Goal: Task Accomplishment & Management: Manage account settings

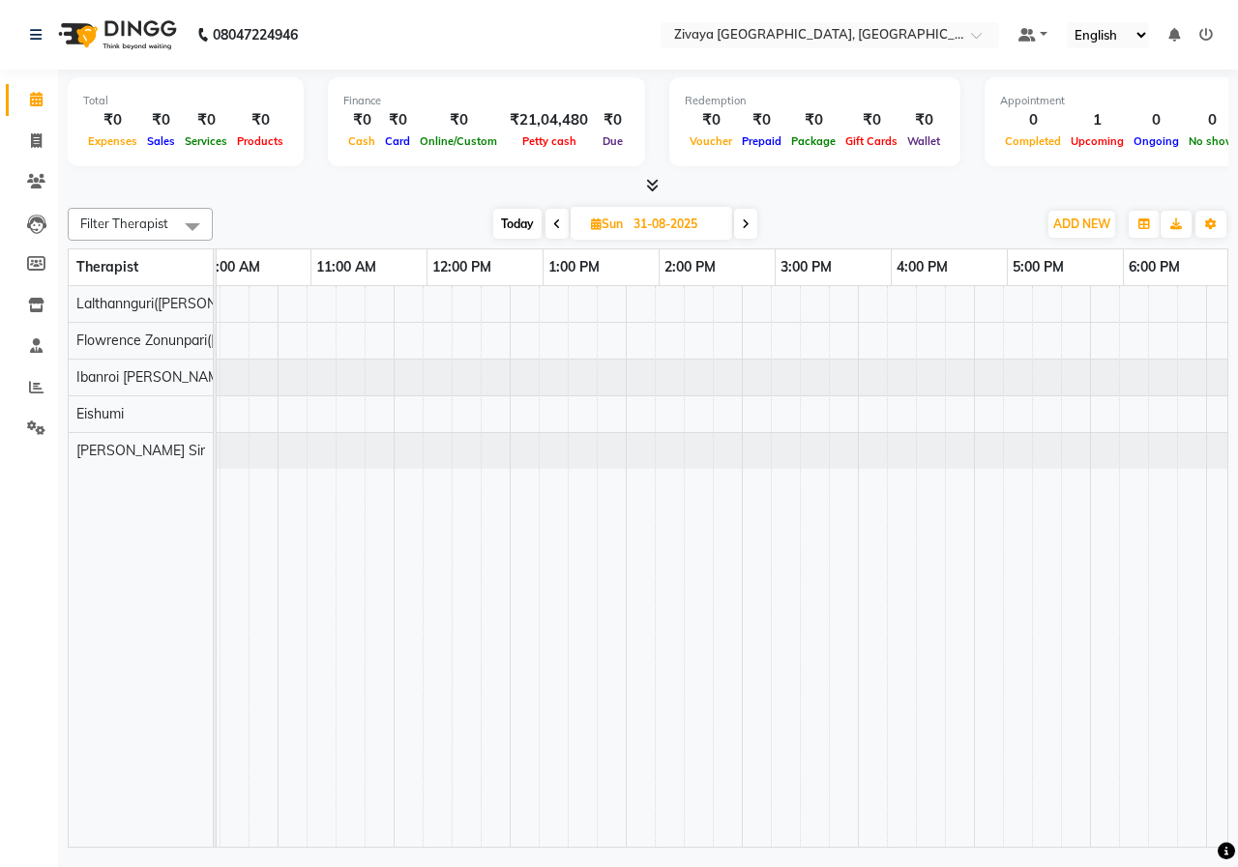
scroll to position [0, 408]
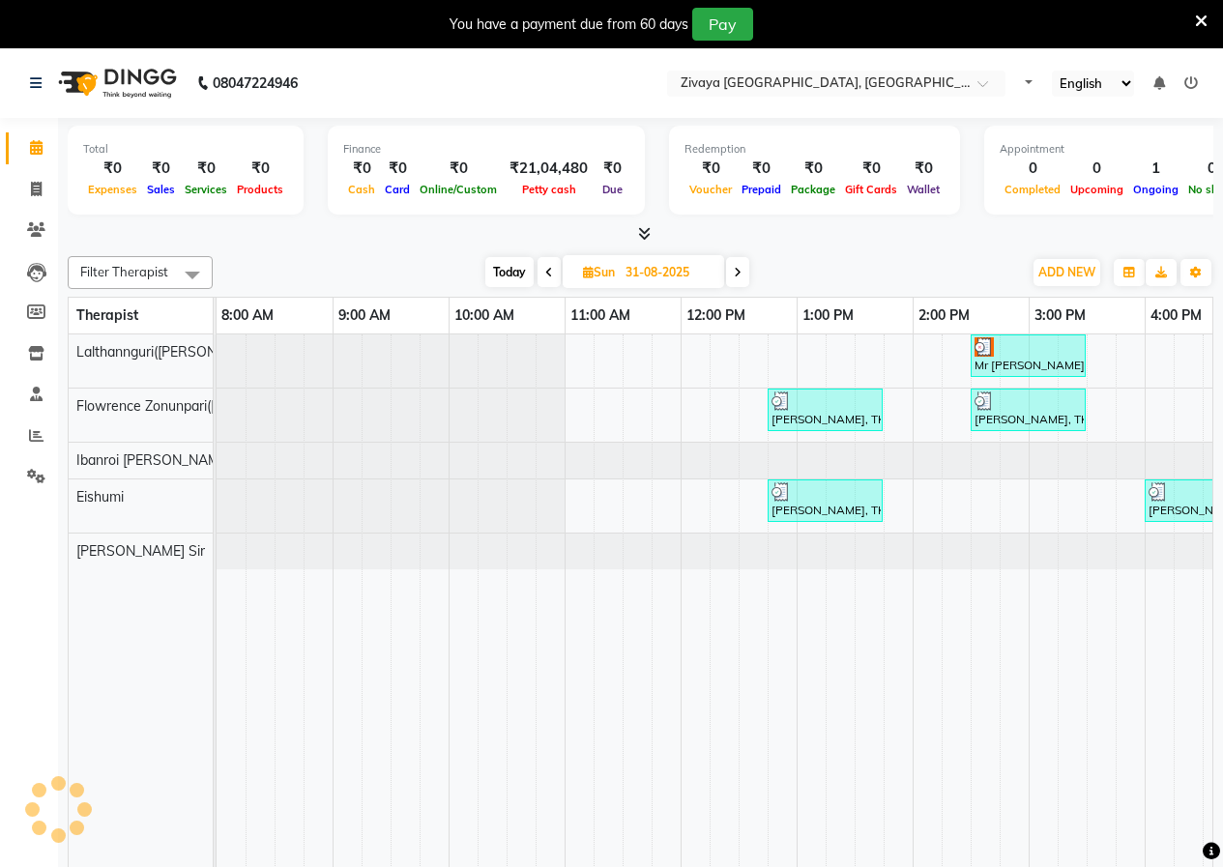
select select "en"
click at [1203, 21] on icon at bounding box center [1201, 21] width 13 height 17
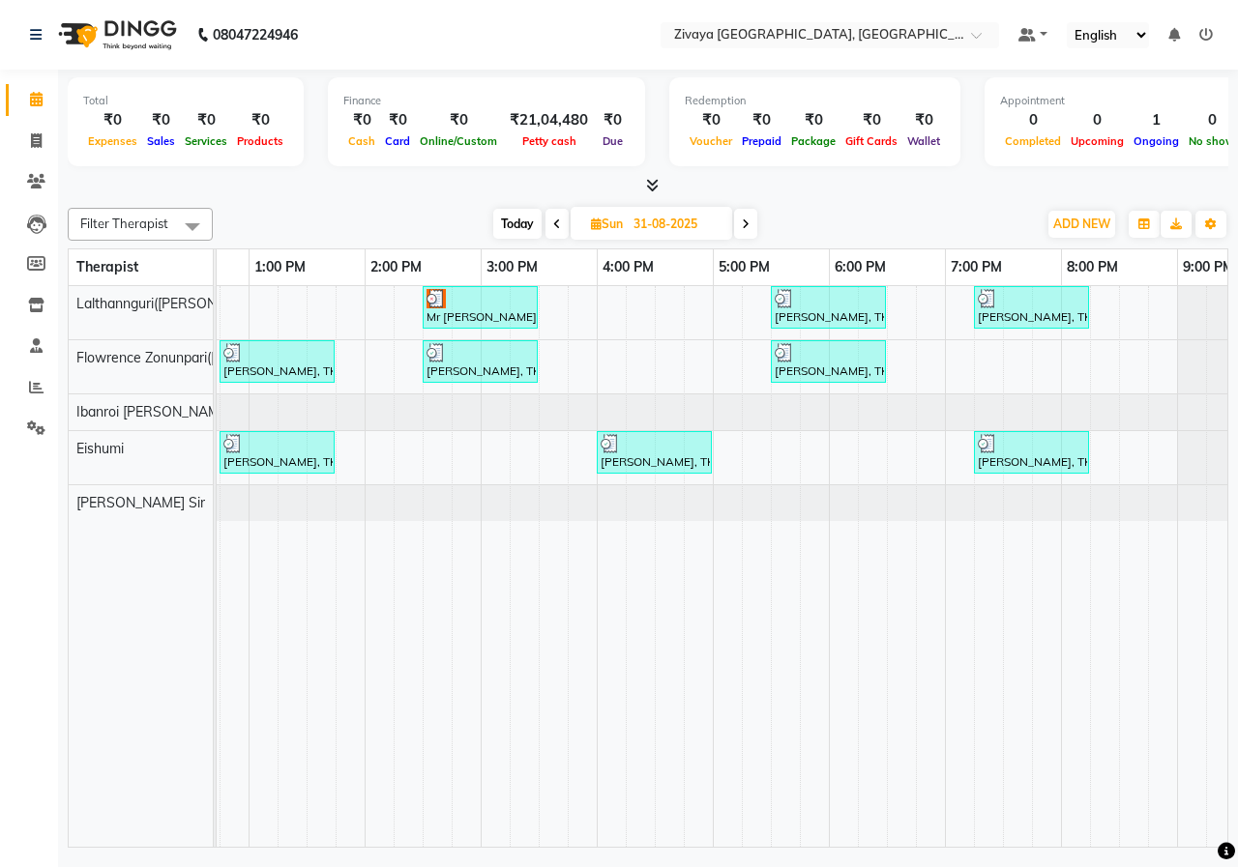
scroll to position [0, 559]
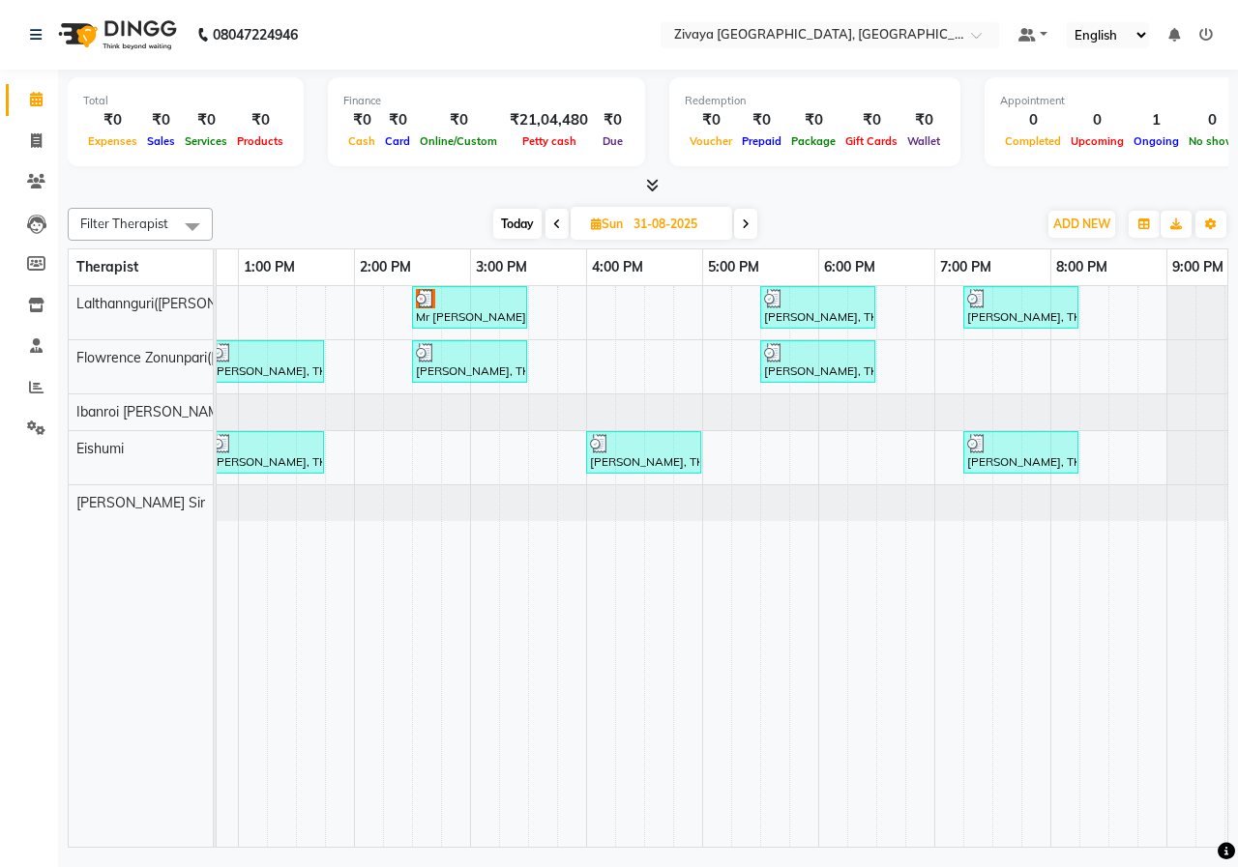
click at [748, 226] on icon at bounding box center [746, 225] width 8 height 12
type input "01-09-2025"
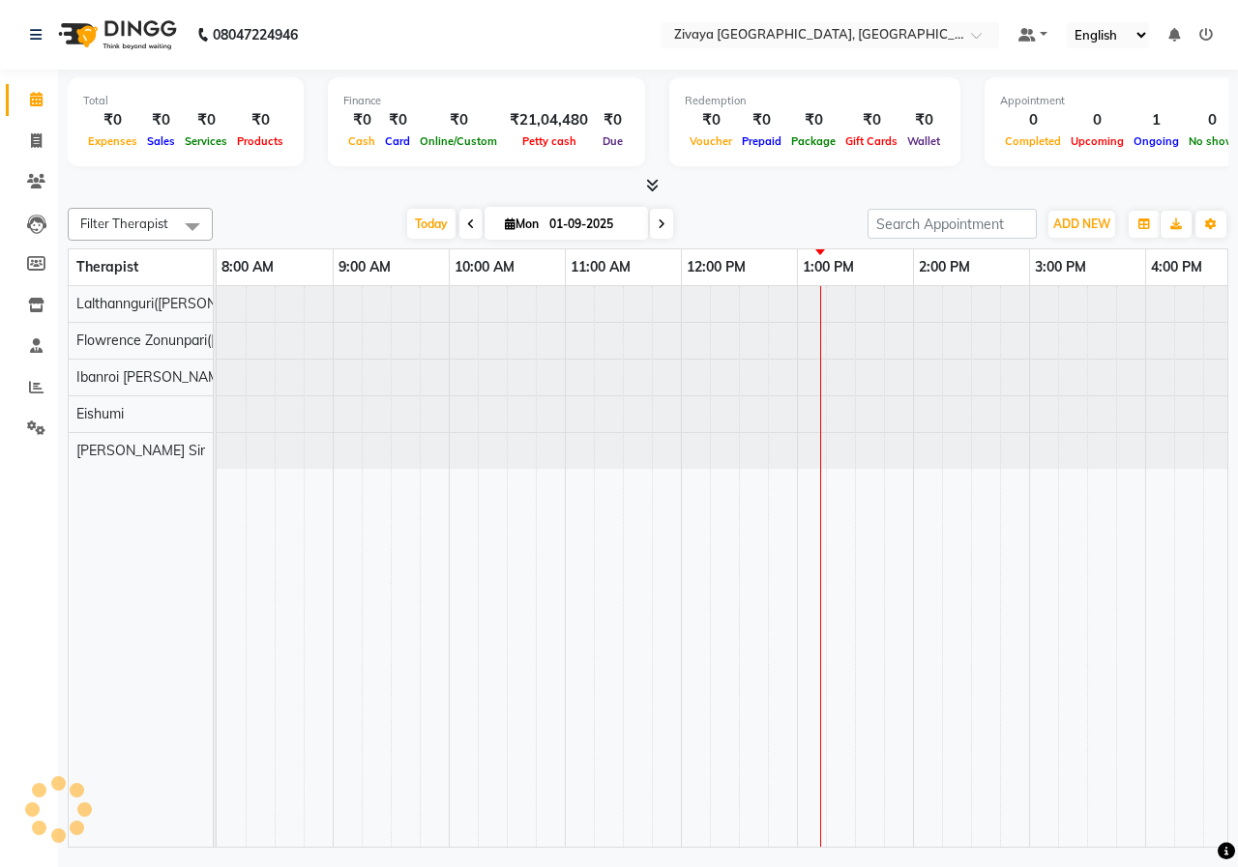
scroll to position [0, 581]
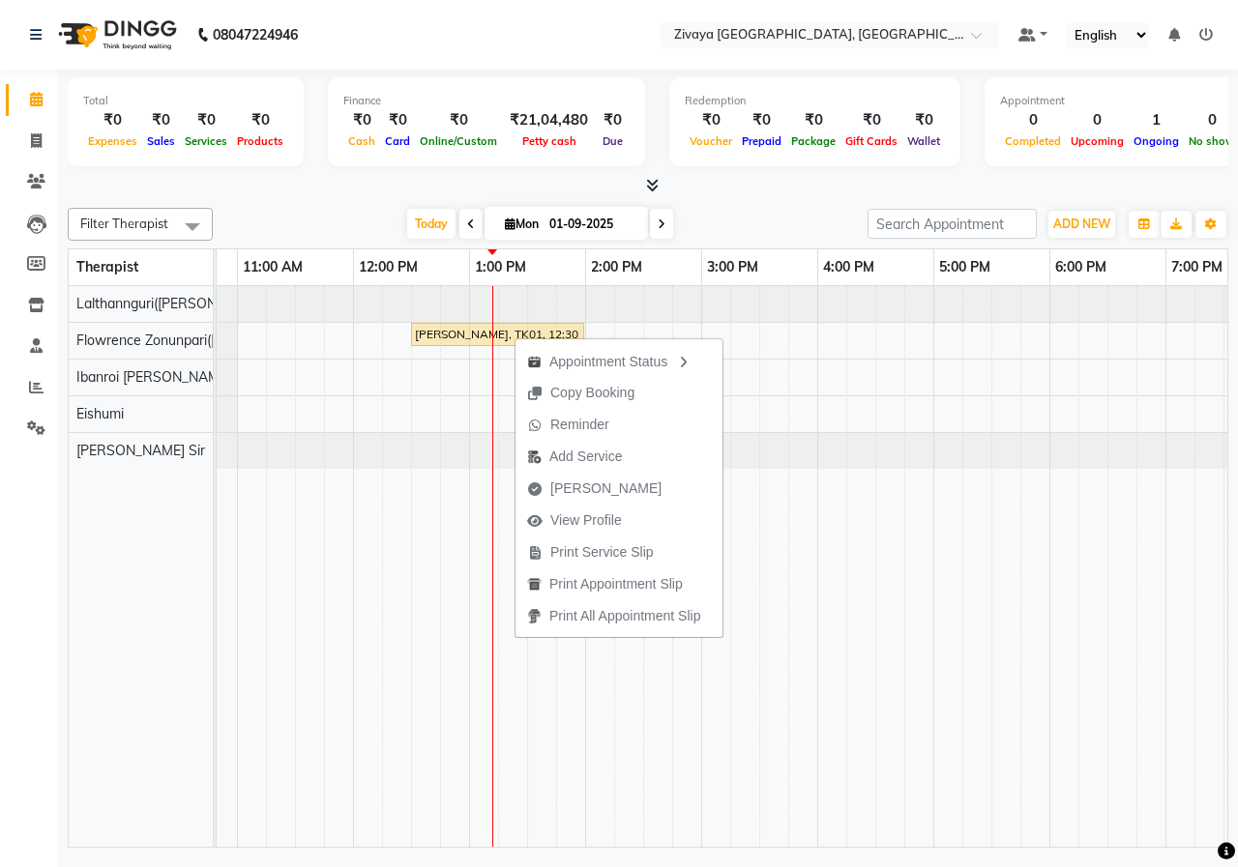
click at [759, 230] on div "[DATE] [DATE]" at bounding box center [539, 224] width 635 height 29
click at [721, 218] on div "[DATE] [DATE]" at bounding box center [539, 224] width 635 height 29
click at [581, 525] on span "View Profile" at bounding box center [586, 523] width 72 height 20
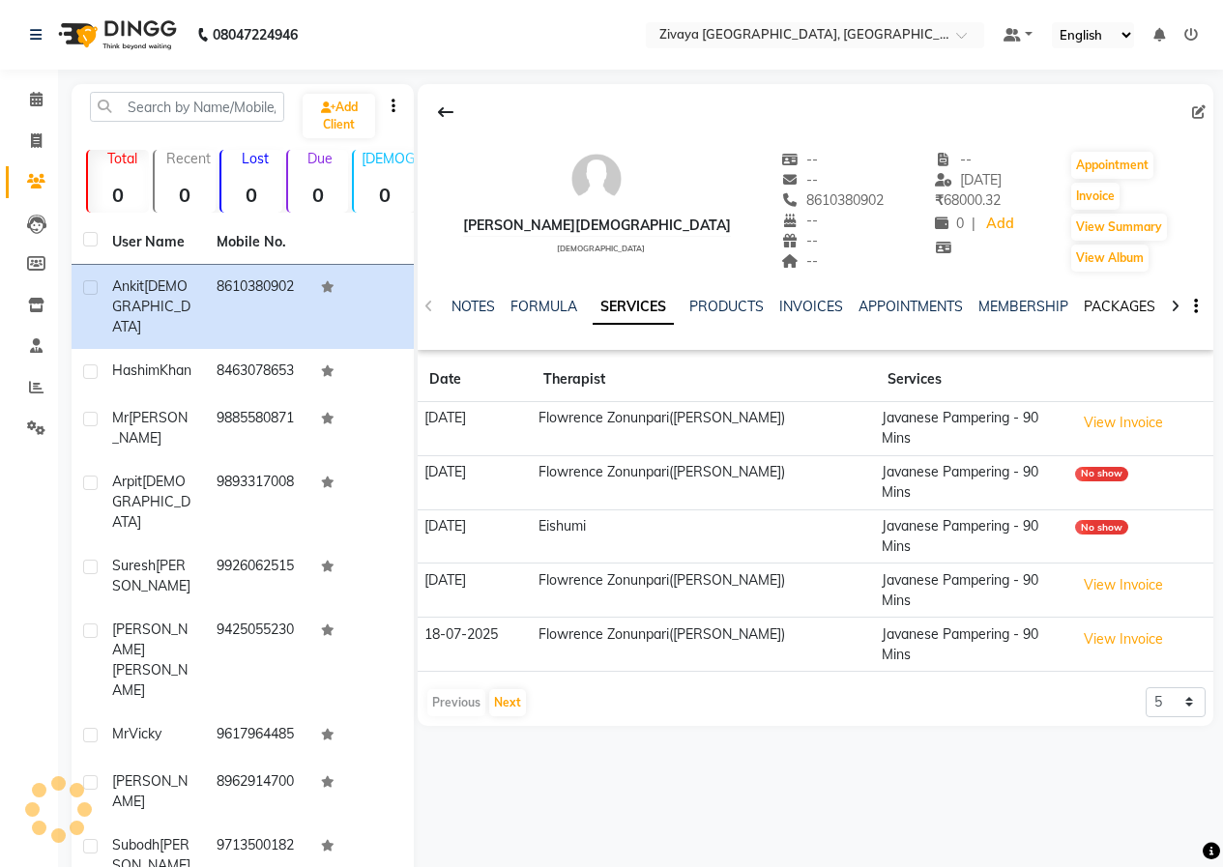
click at [1092, 305] on link "PACKAGES" at bounding box center [1120, 306] width 72 height 17
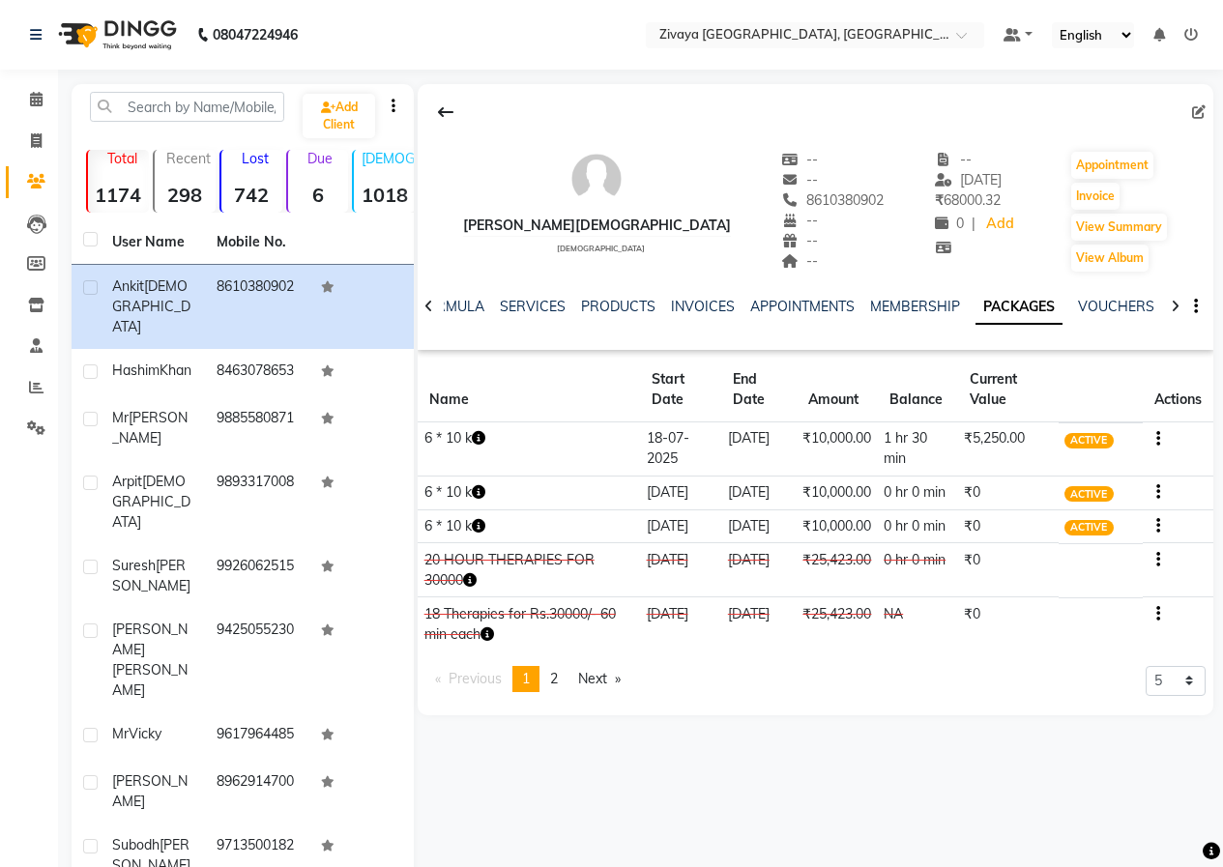
click at [1158, 440] on icon "button" at bounding box center [1158, 439] width 4 height 1
click at [1070, 424] on div "Redemption History" at bounding box center [1064, 427] width 127 height 24
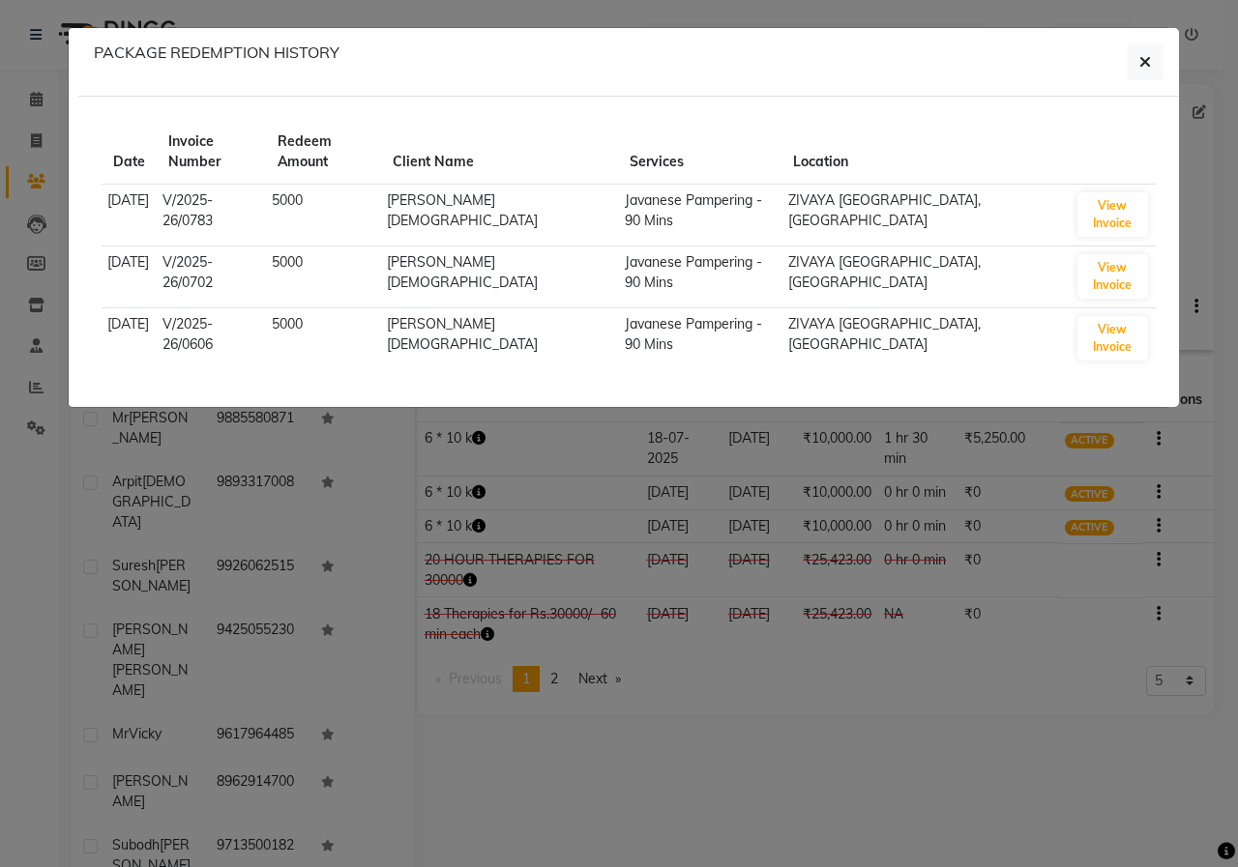
click at [844, 794] on ngb-modal-window "PACKAGE REDEMPTION HISTORY Date Invoice Number Redeem Amount Client Name Servic…" at bounding box center [619, 433] width 1238 height 867
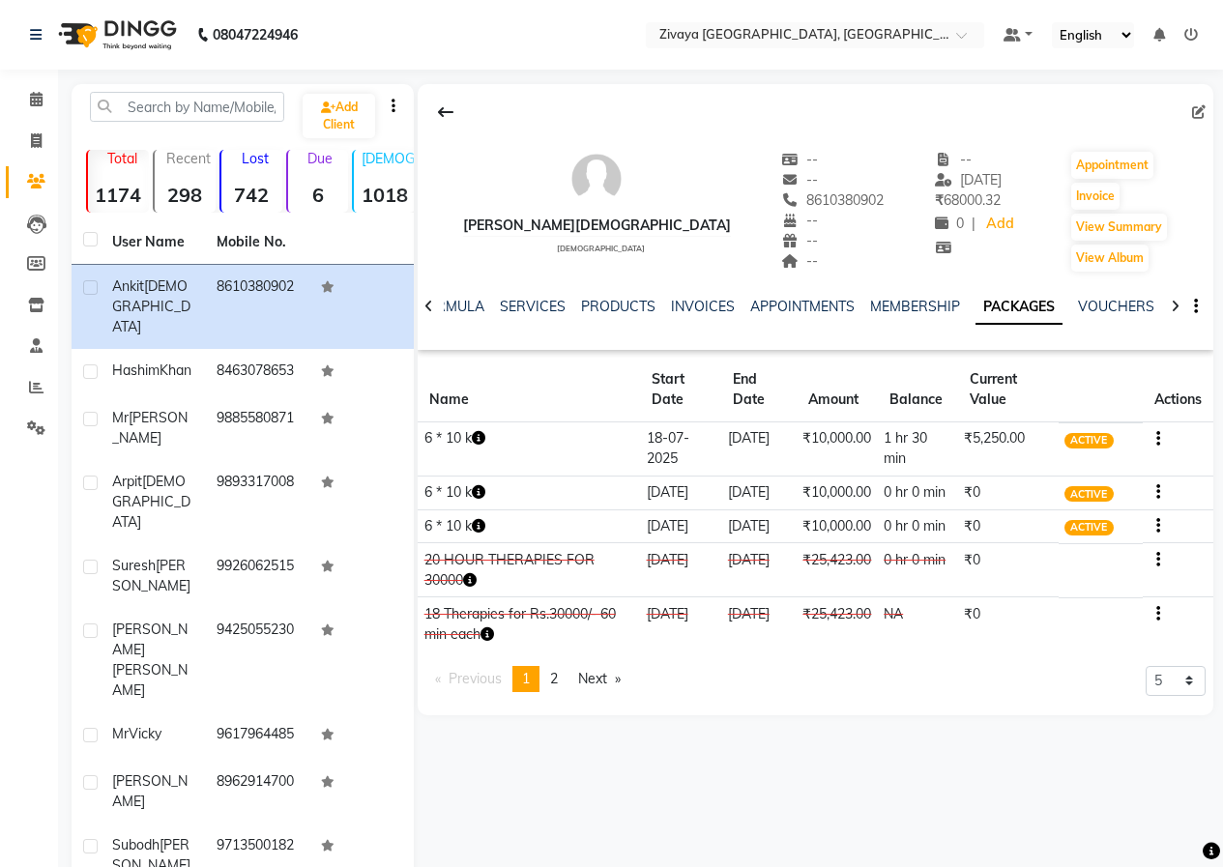
click at [152, 23] on img at bounding box center [115, 35] width 132 height 54
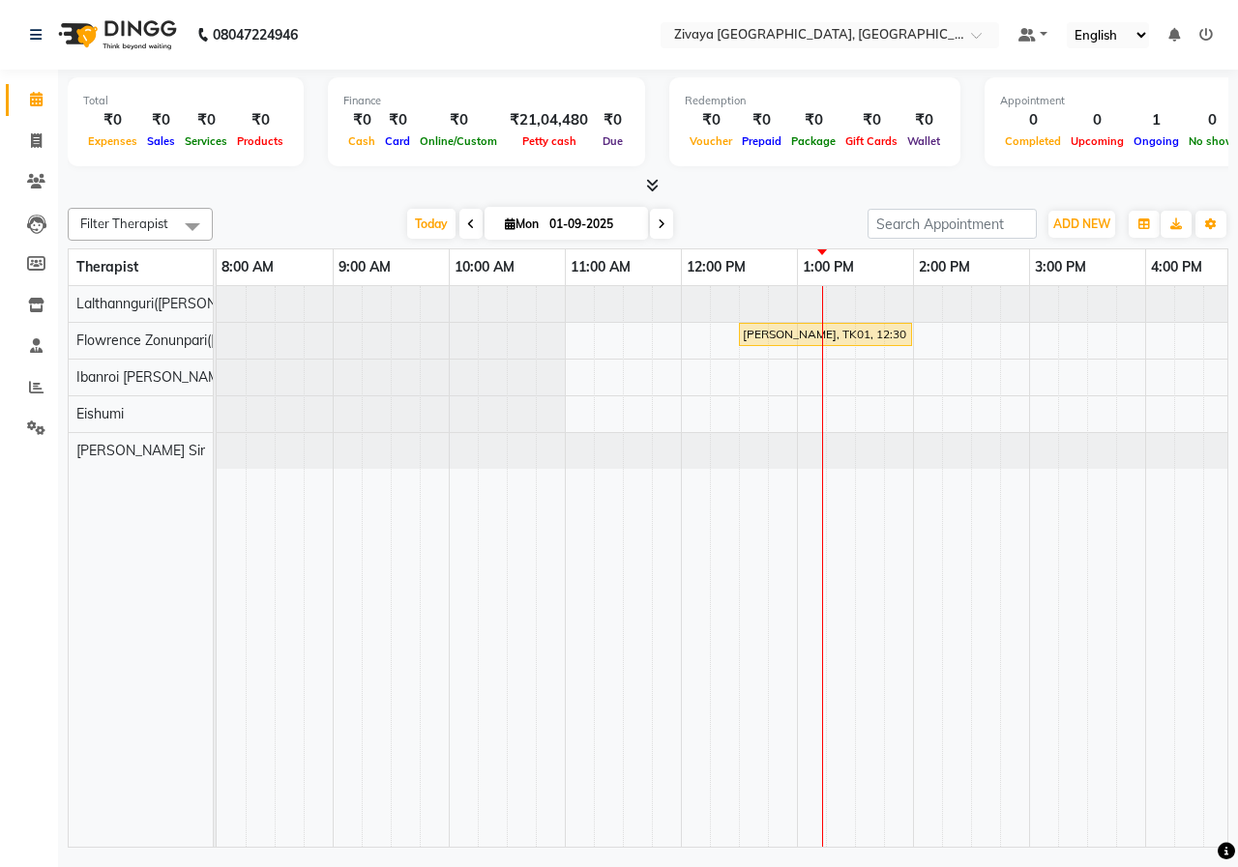
drag, startPoint x: 556, startPoint y: 831, endPoint x: 860, endPoint y: 821, distance: 303.8
click at [887, 832] on div "[PERSON_NAME], TK01, 12:30 PM-02:00 PM, Javanese Pampering - 90 Mins" at bounding box center [722, 566] width 1010 height 561
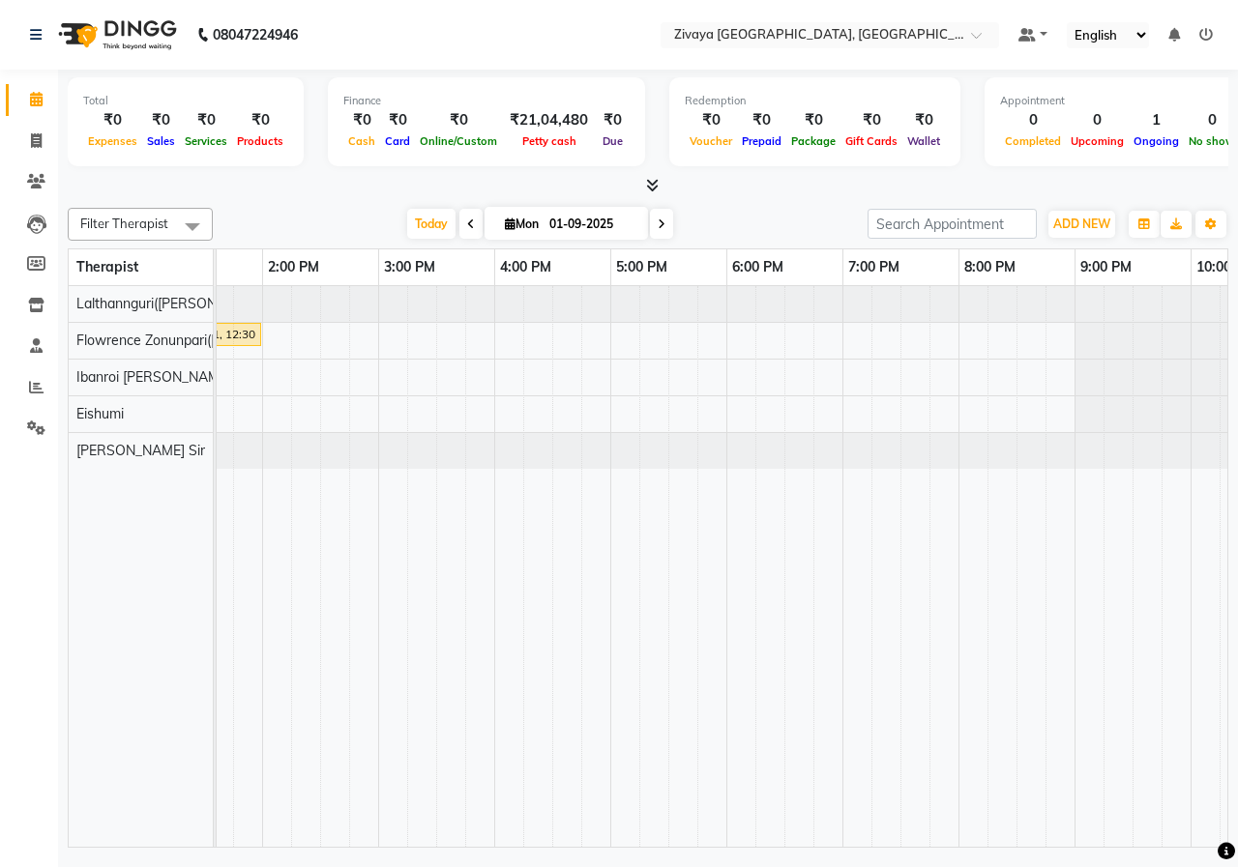
scroll to position [0, 774]
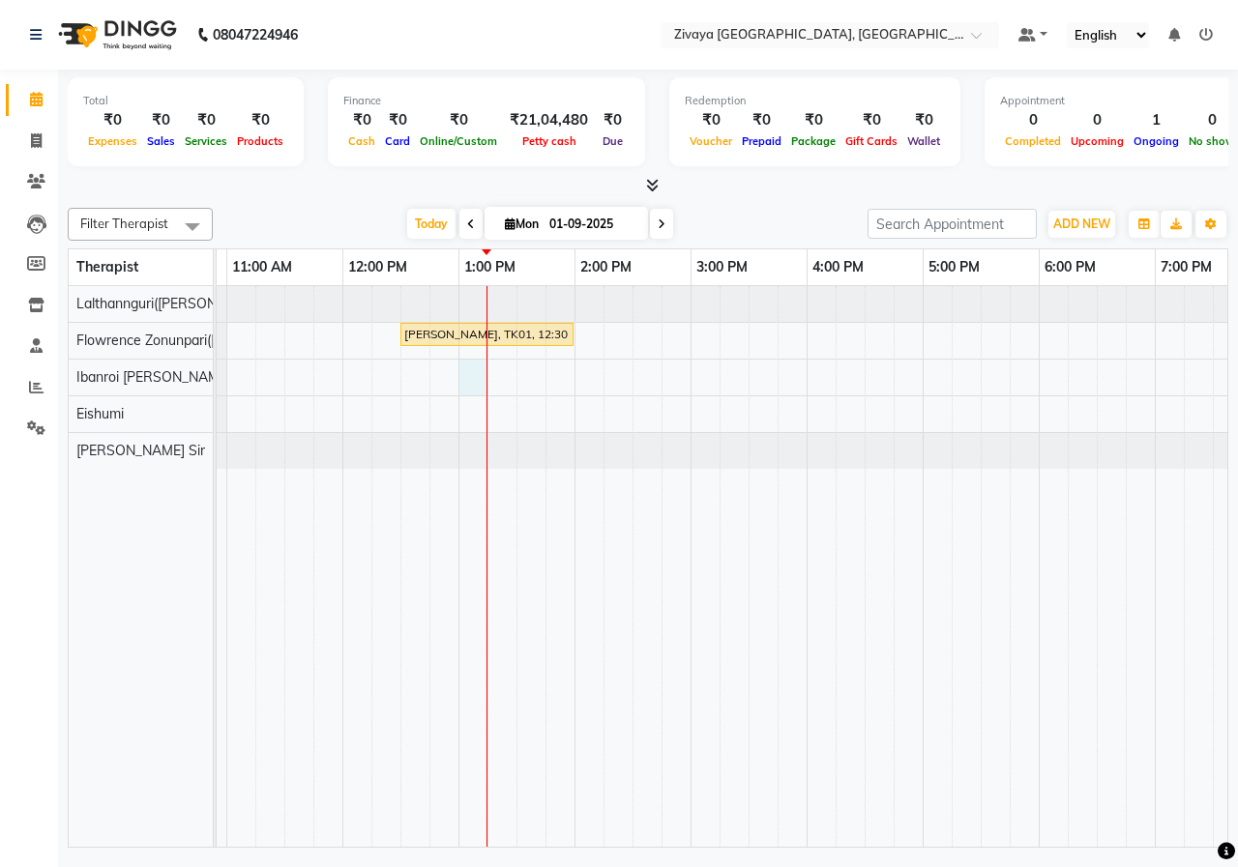
click at [471, 381] on div "[PERSON_NAME], TK01, 12:30 PM-02:00 PM, Javanese Pampering - 90 Mins" at bounding box center [806, 566] width 1856 height 561
select select "61776"
select select "tentative"
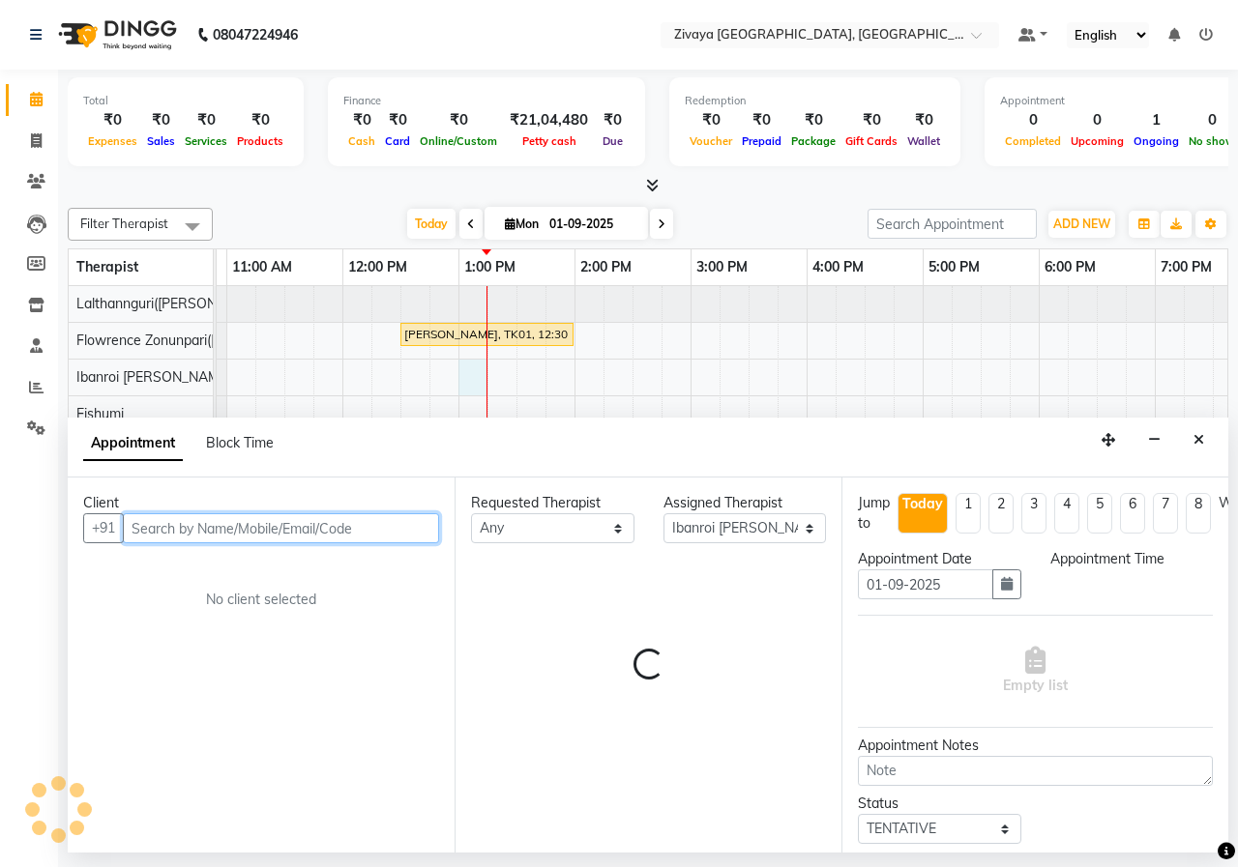
select select "780"
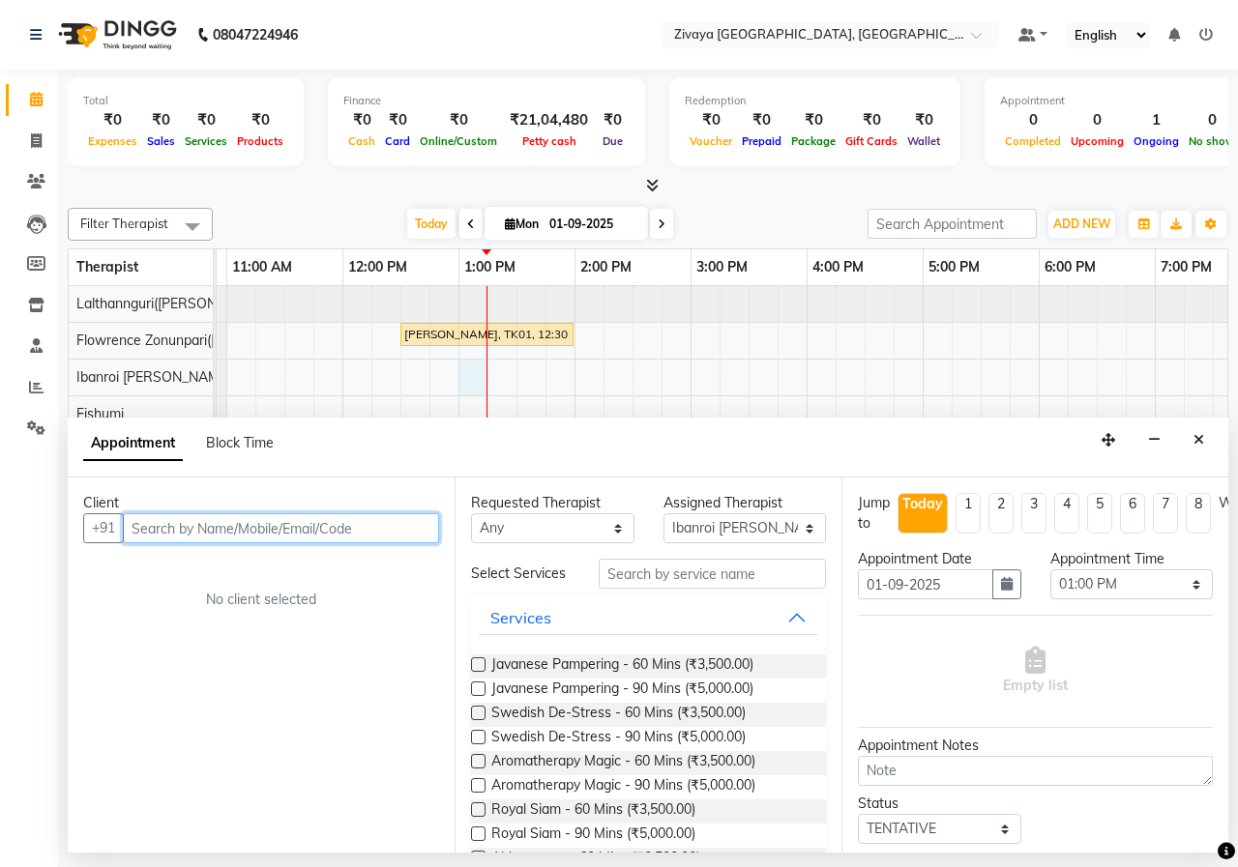
click at [343, 529] on input "text" at bounding box center [281, 528] width 316 height 30
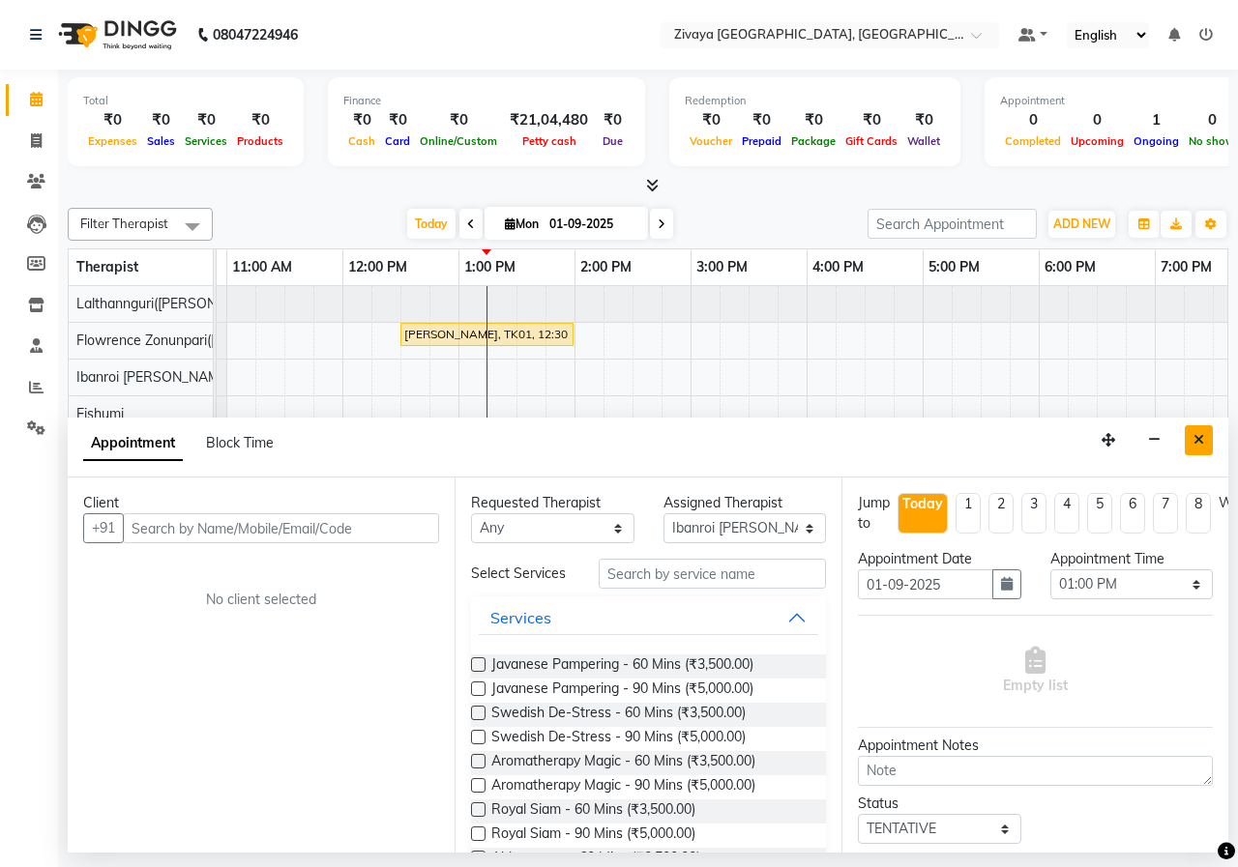
click at [1198, 439] on icon "Close" at bounding box center [1198, 440] width 11 height 14
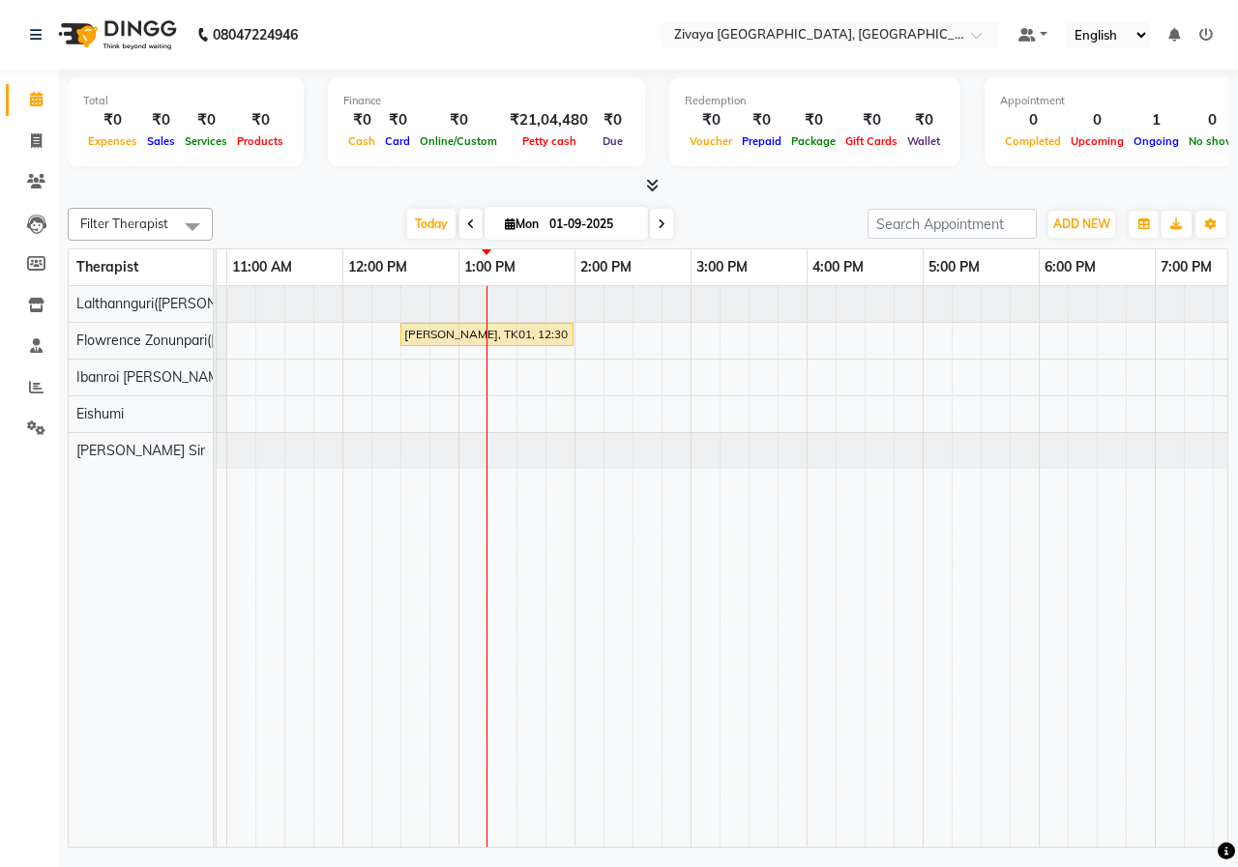
click at [586, 381] on div "[PERSON_NAME], TK01, 12:30 PM-02:00 PM, Javanese Pampering - 90 Mins" at bounding box center [806, 566] width 1856 height 561
select select "61776"
select select "tentative"
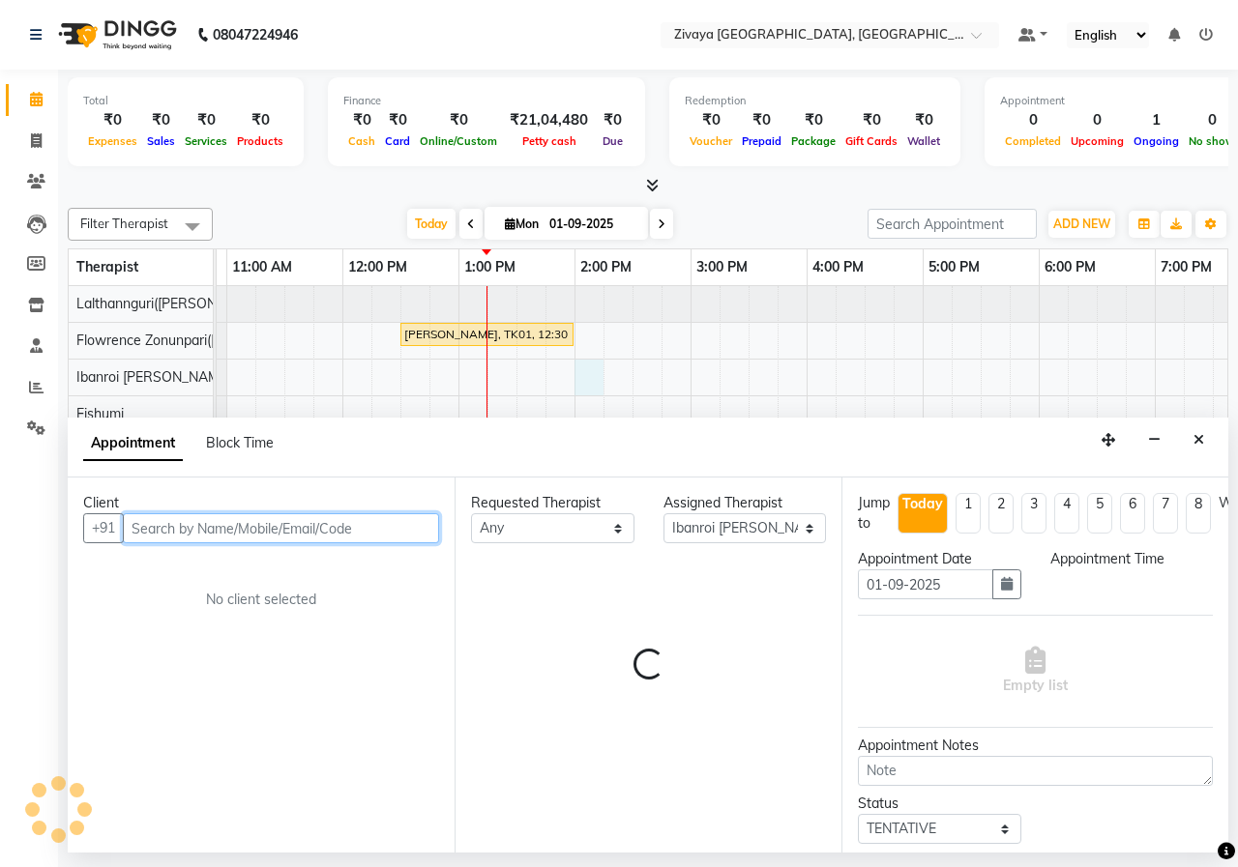
select select "840"
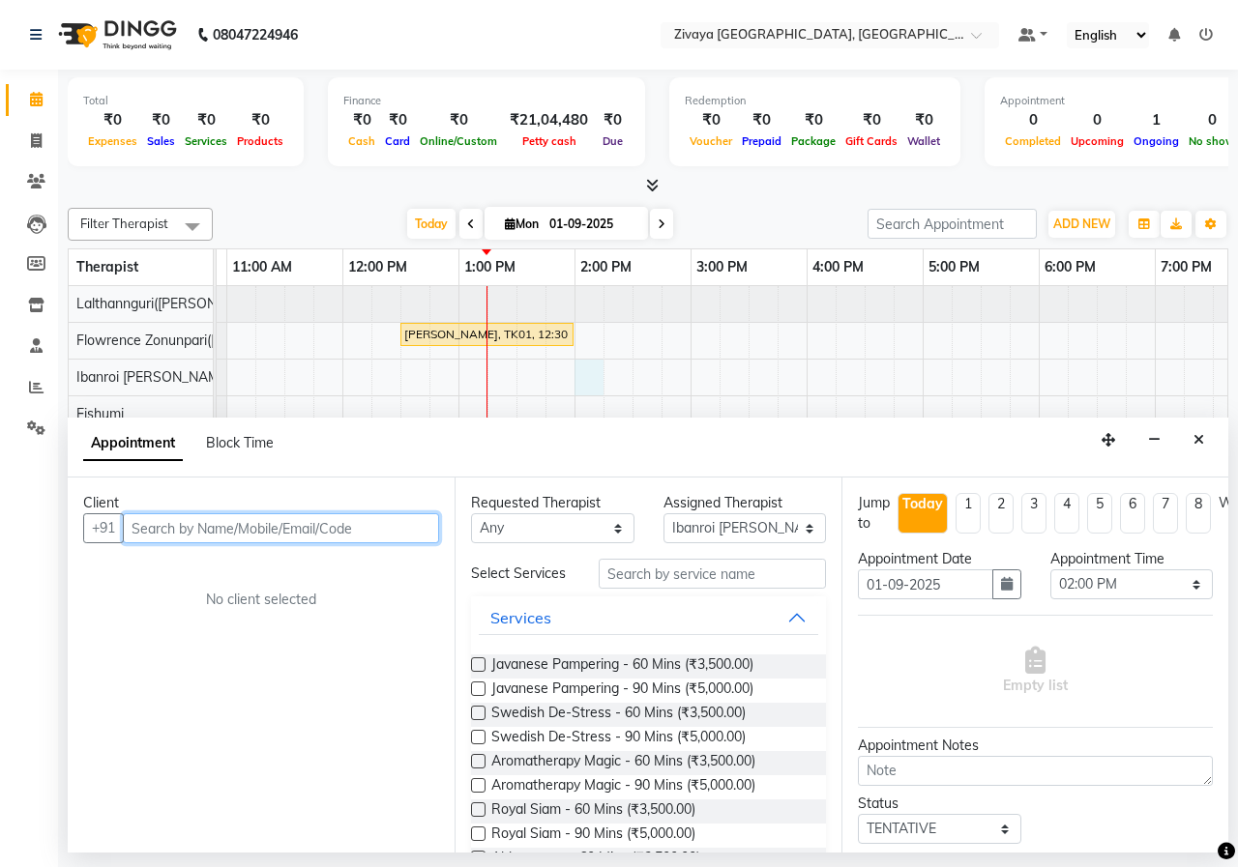
click at [375, 529] on input "text" at bounding box center [281, 528] width 316 height 30
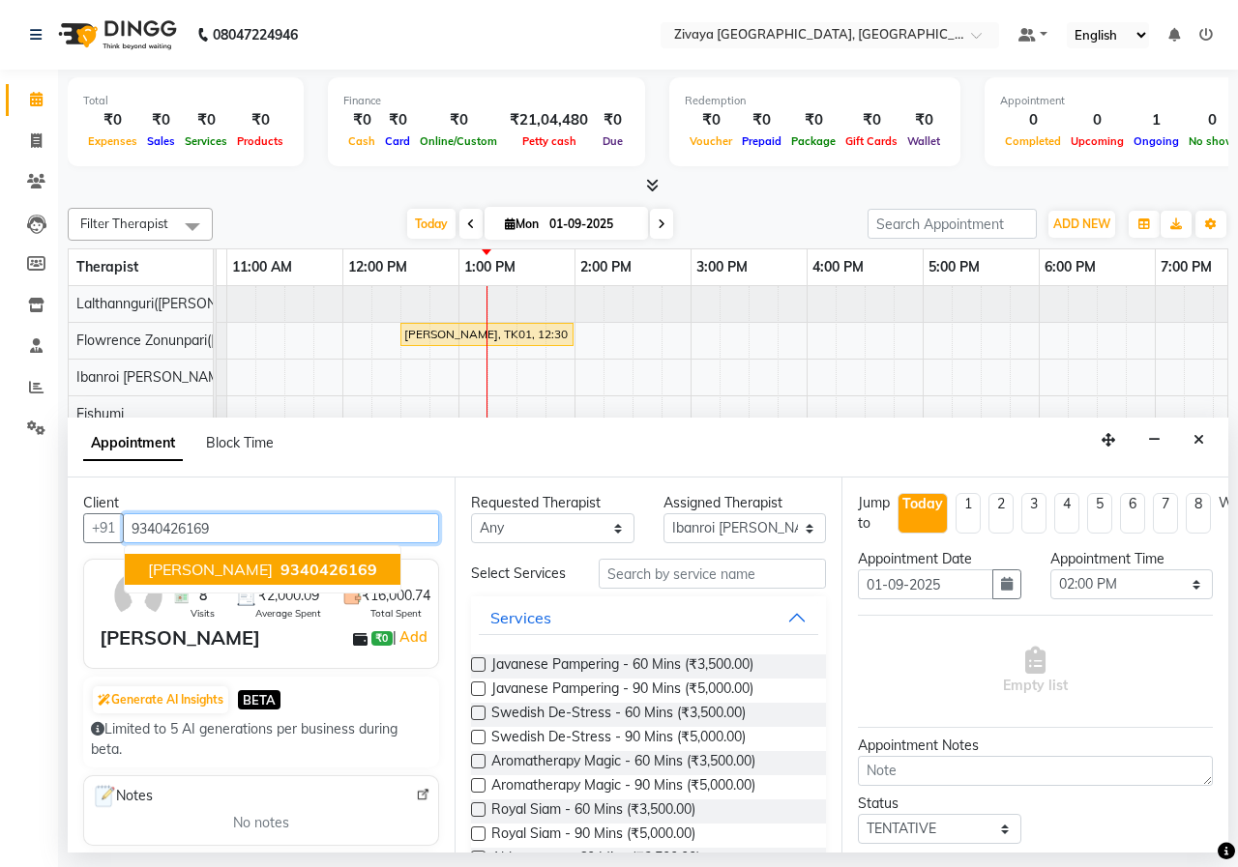
click at [308, 564] on span "9340426169" at bounding box center [328, 569] width 97 height 19
type input "9340426169"
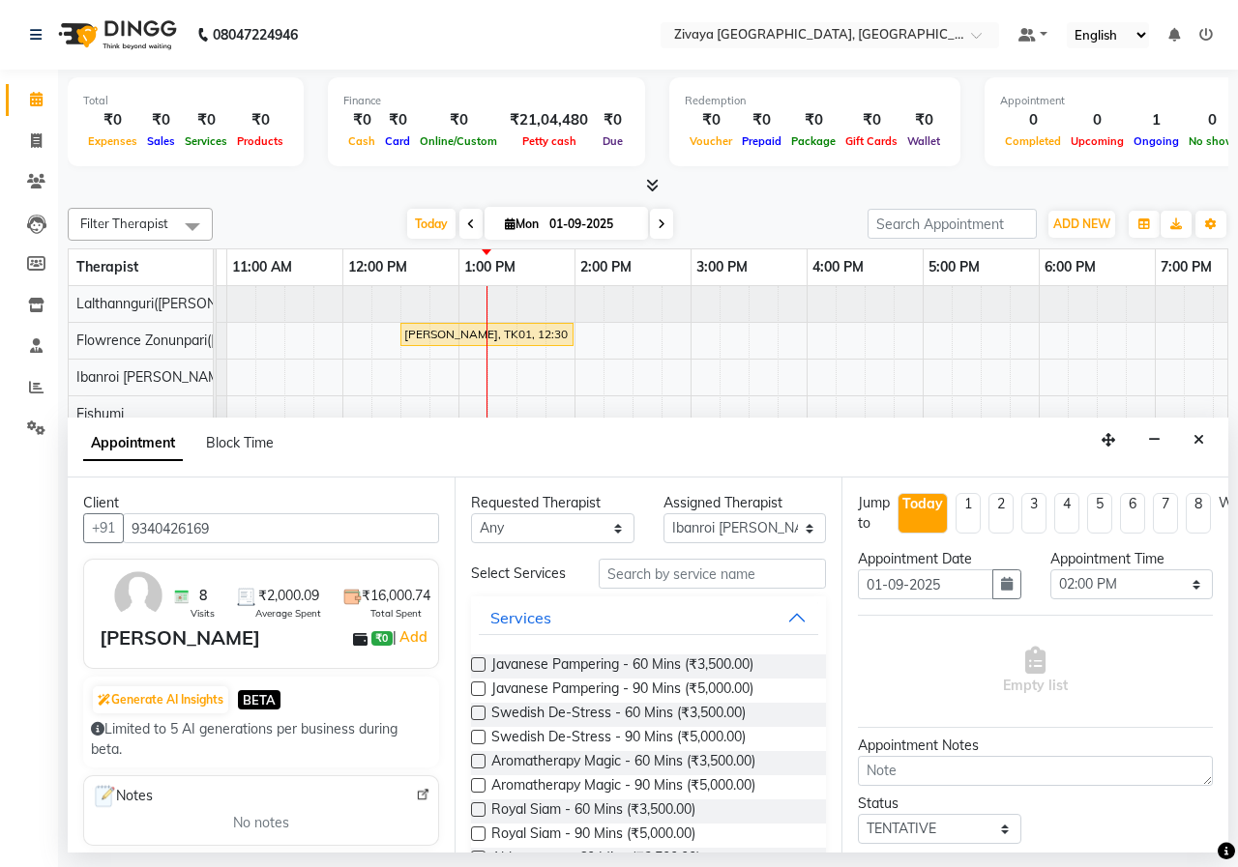
click at [478, 691] on label at bounding box center [478, 689] width 15 height 15
click at [478, 691] on input "checkbox" at bounding box center [477, 691] width 13 height 13
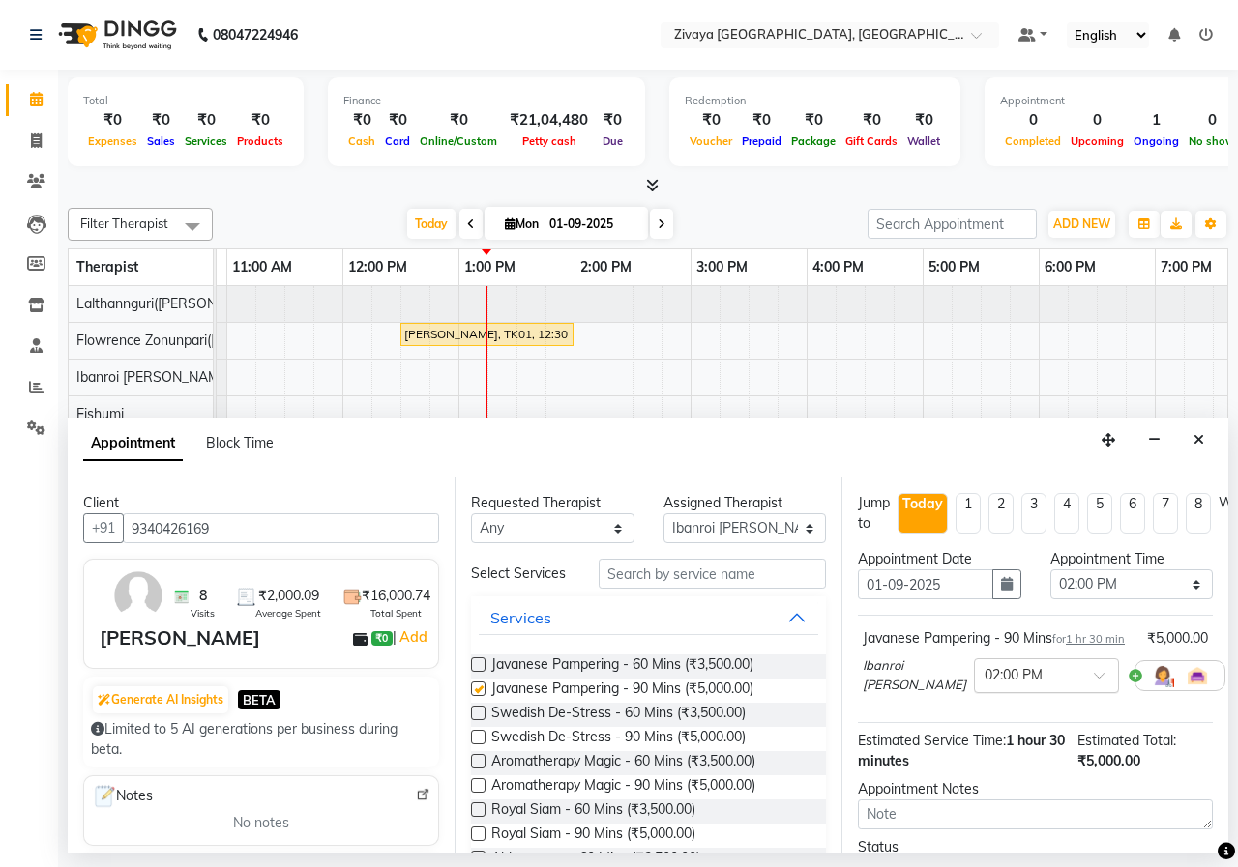
checkbox input "false"
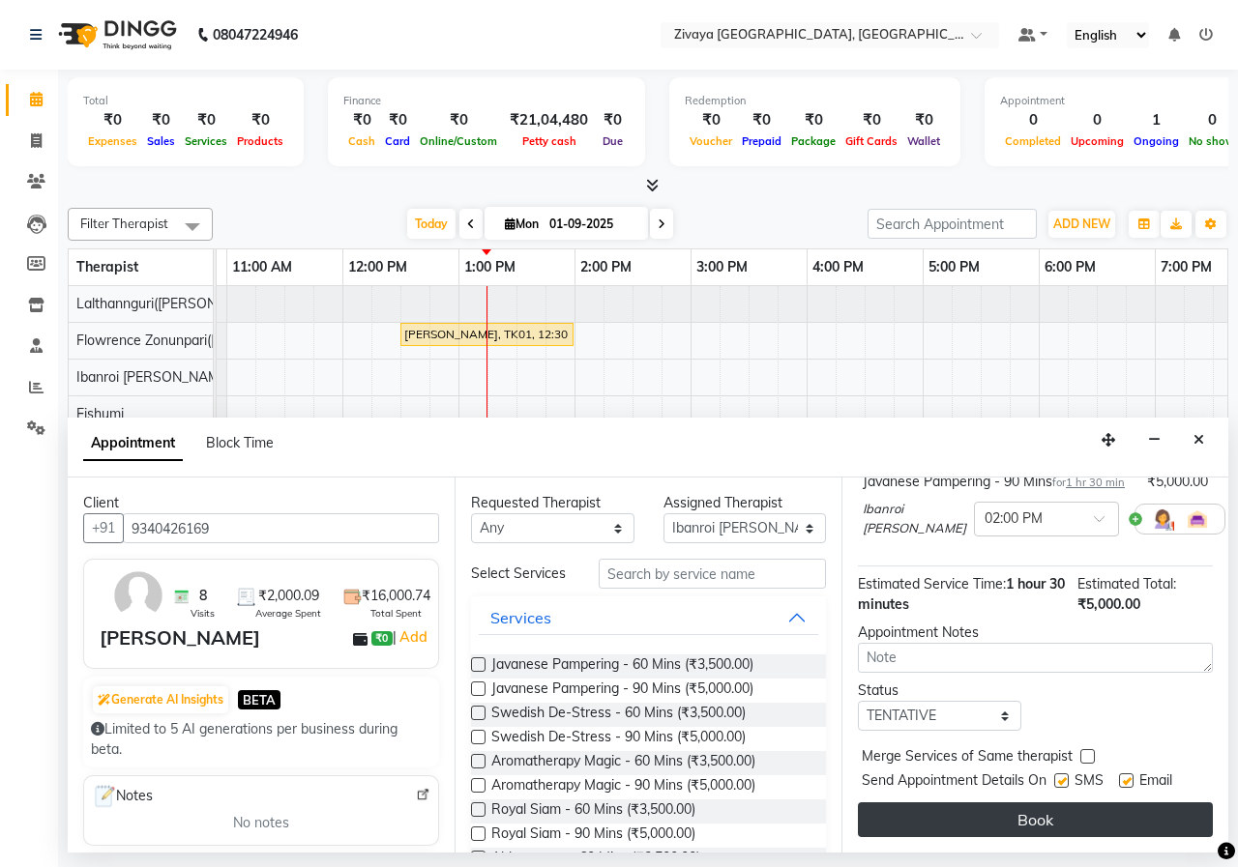
click at [1082, 803] on button "Book" at bounding box center [1035, 820] width 355 height 35
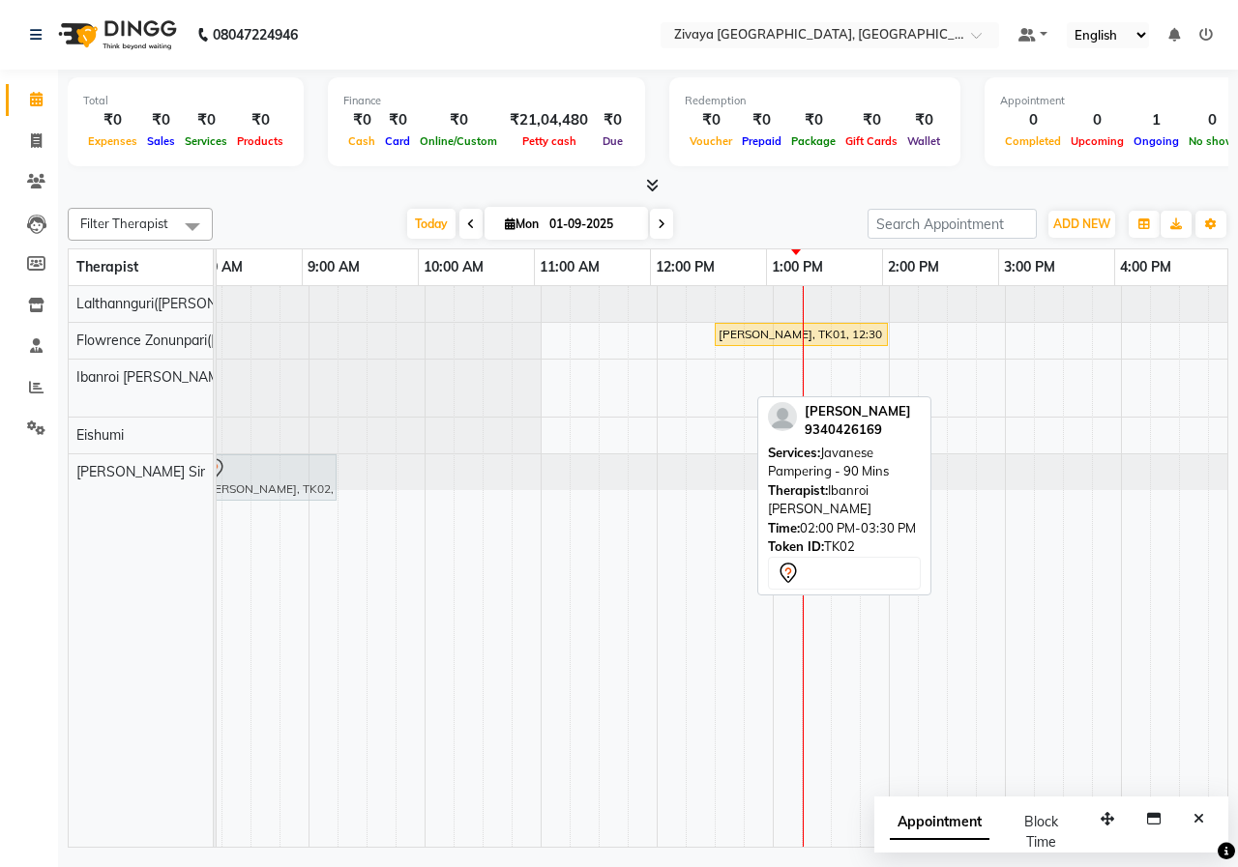
scroll to position [0, 1]
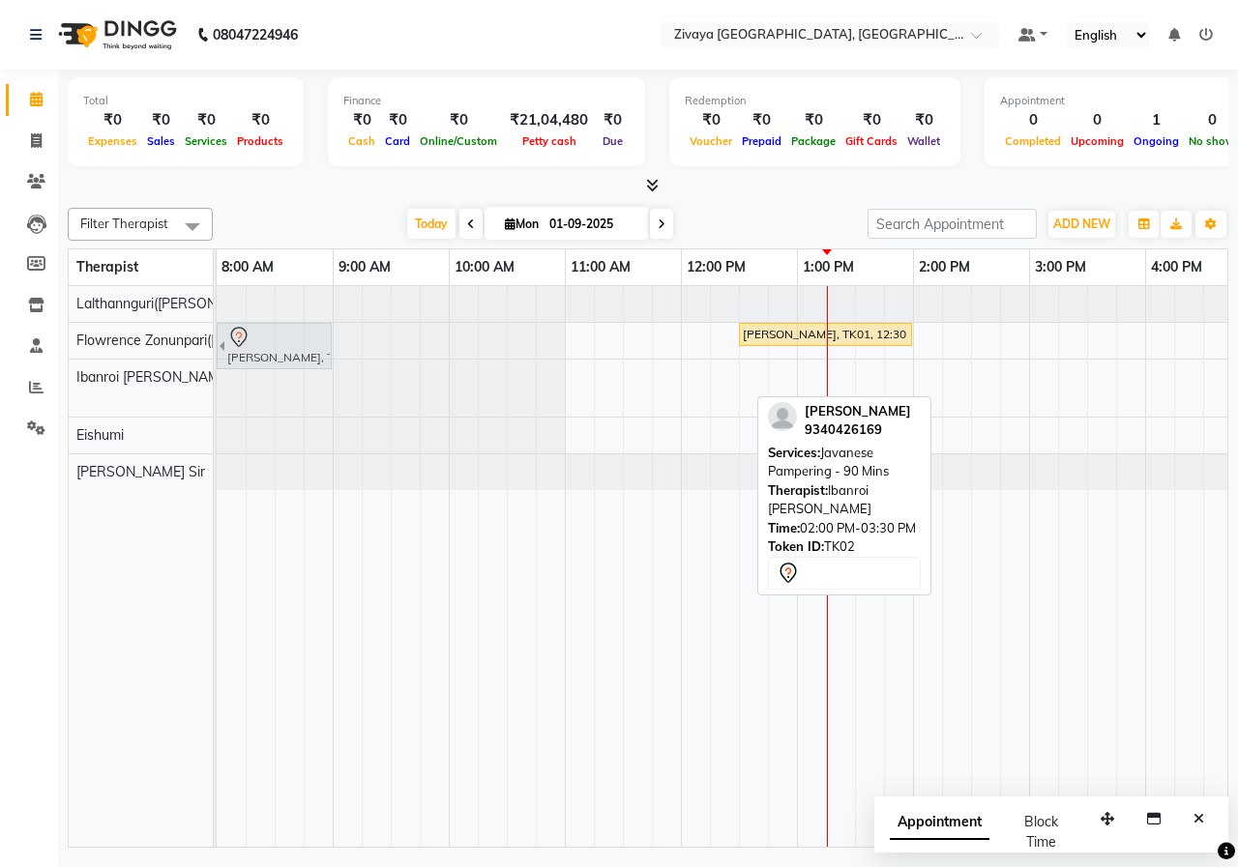
drag, startPoint x: 646, startPoint y: 386, endPoint x: 238, endPoint y: 361, distance: 408.8
click at [241, 351] on tbody "[PERSON_NAME], TK01, 12:30 PM-02:00 PM, Javanese Pampering - 90 Mins [PERSON_NA…" at bounding box center [1145, 388] width 1856 height 204
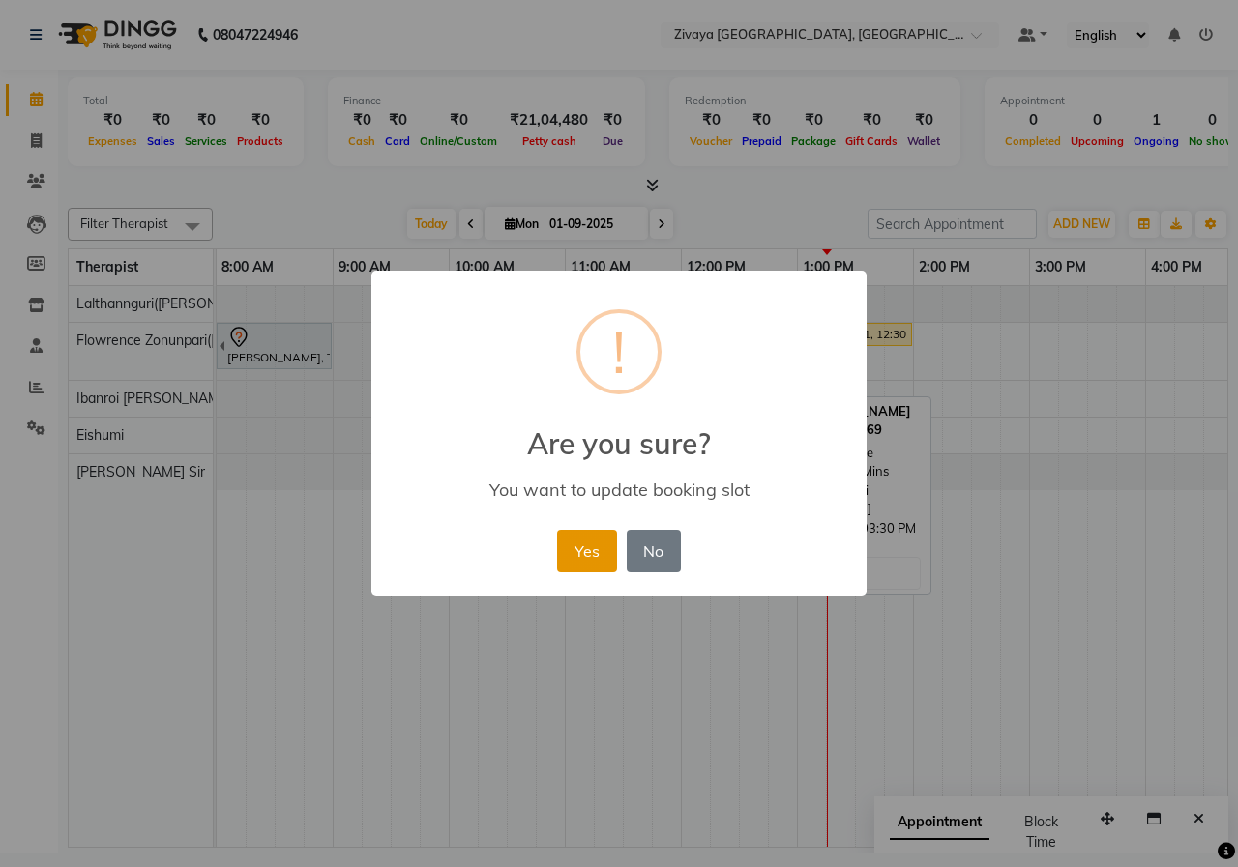
click at [598, 554] on button "Yes" at bounding box center [586, 551] width 59 height 43
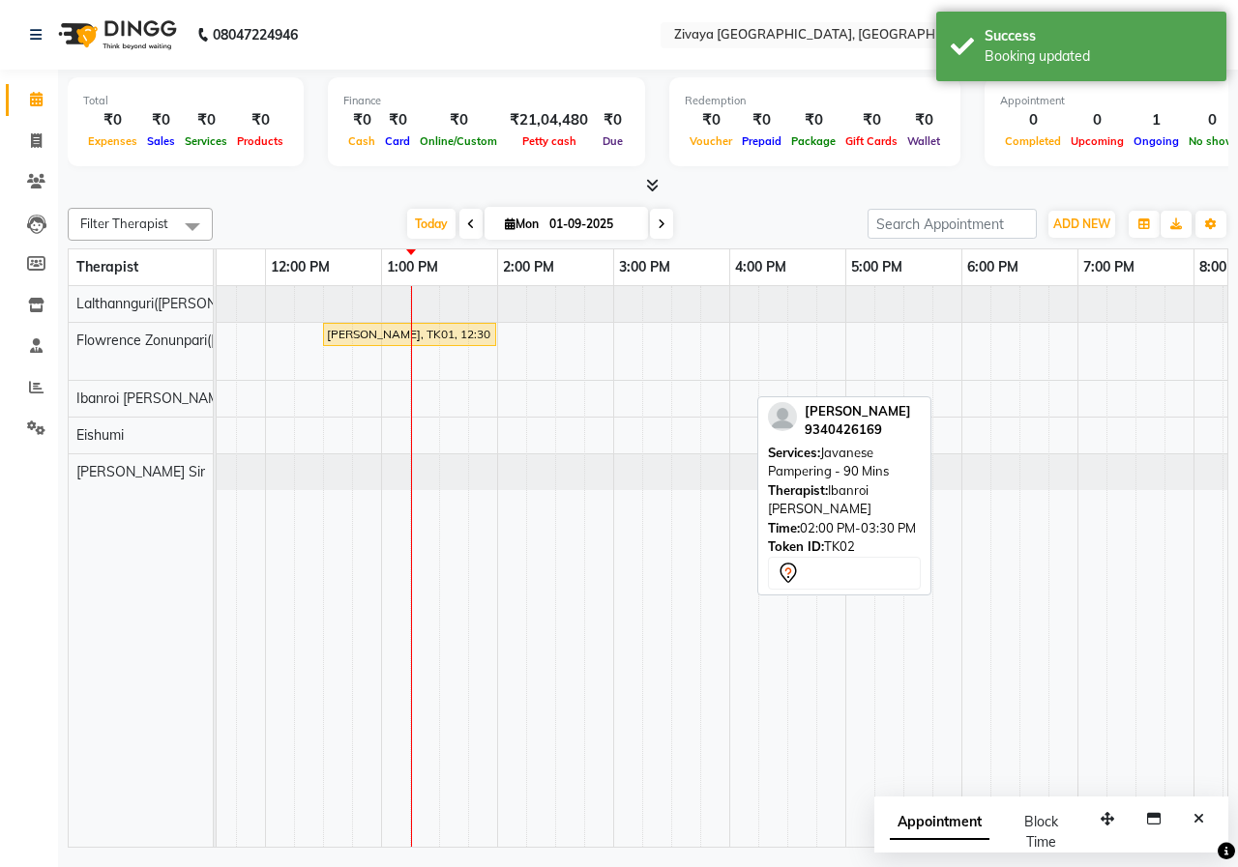
scroll to position [0, 0]
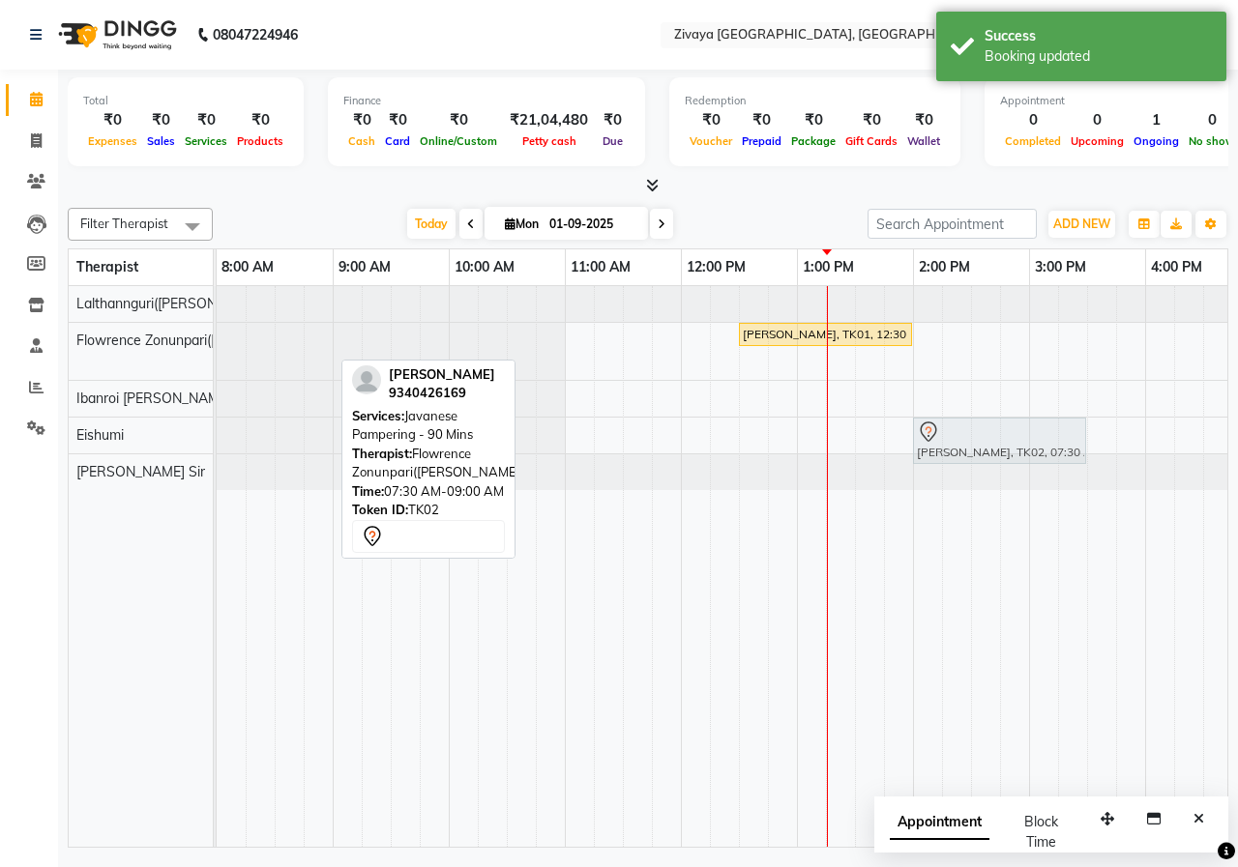
drag, startPoint x: 285, startPoint y: 343, endPoint x: 1049, endPoint y: 423, distance: 767.9
click at [1051, 426] on tbody "[PERSON_NAME], TK02, 07:30 AM-09:00 AM, Javanese Pampering - 90 Mins [PERSON_NA…" at bounding box center [1145, 388] width 1856 height 204
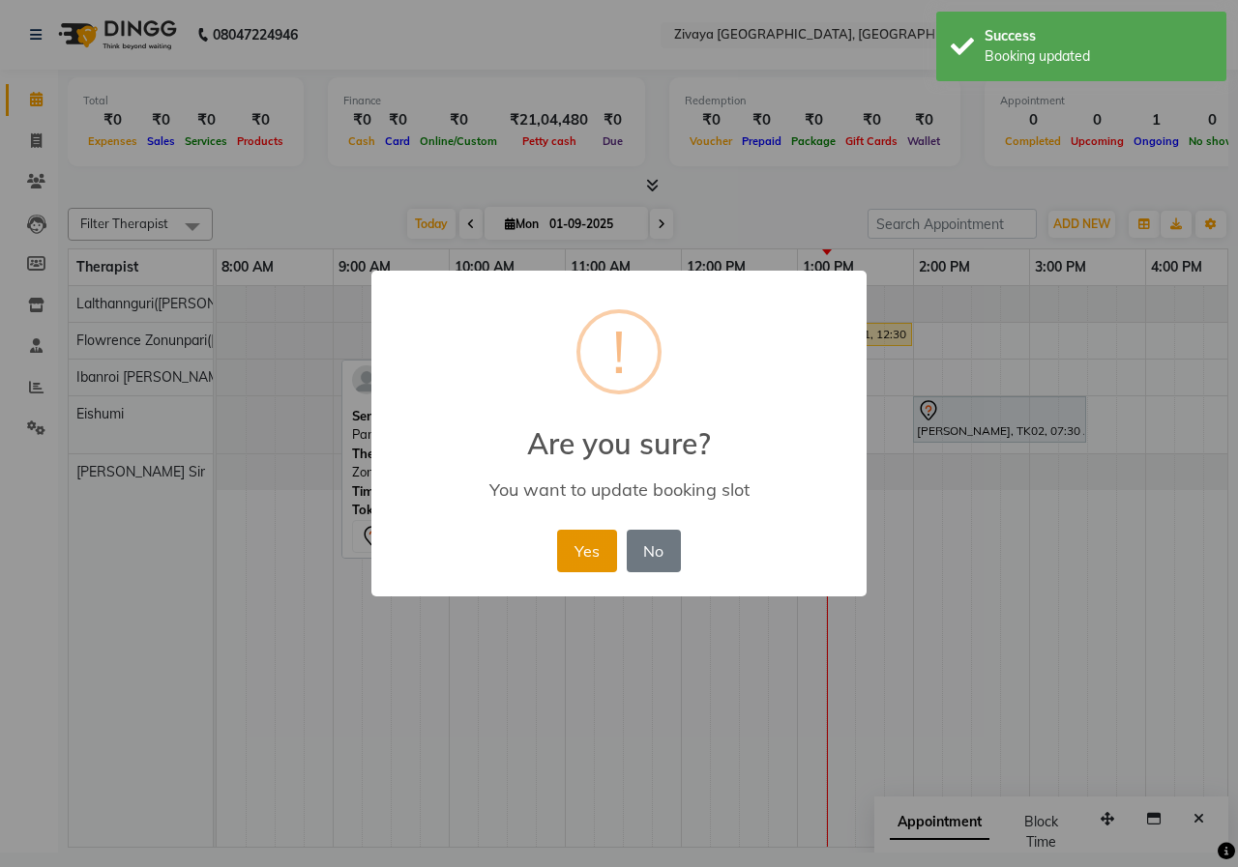
click at [570, 555] on button "Yes" at bounding box center [586, 551] width 59 height 43
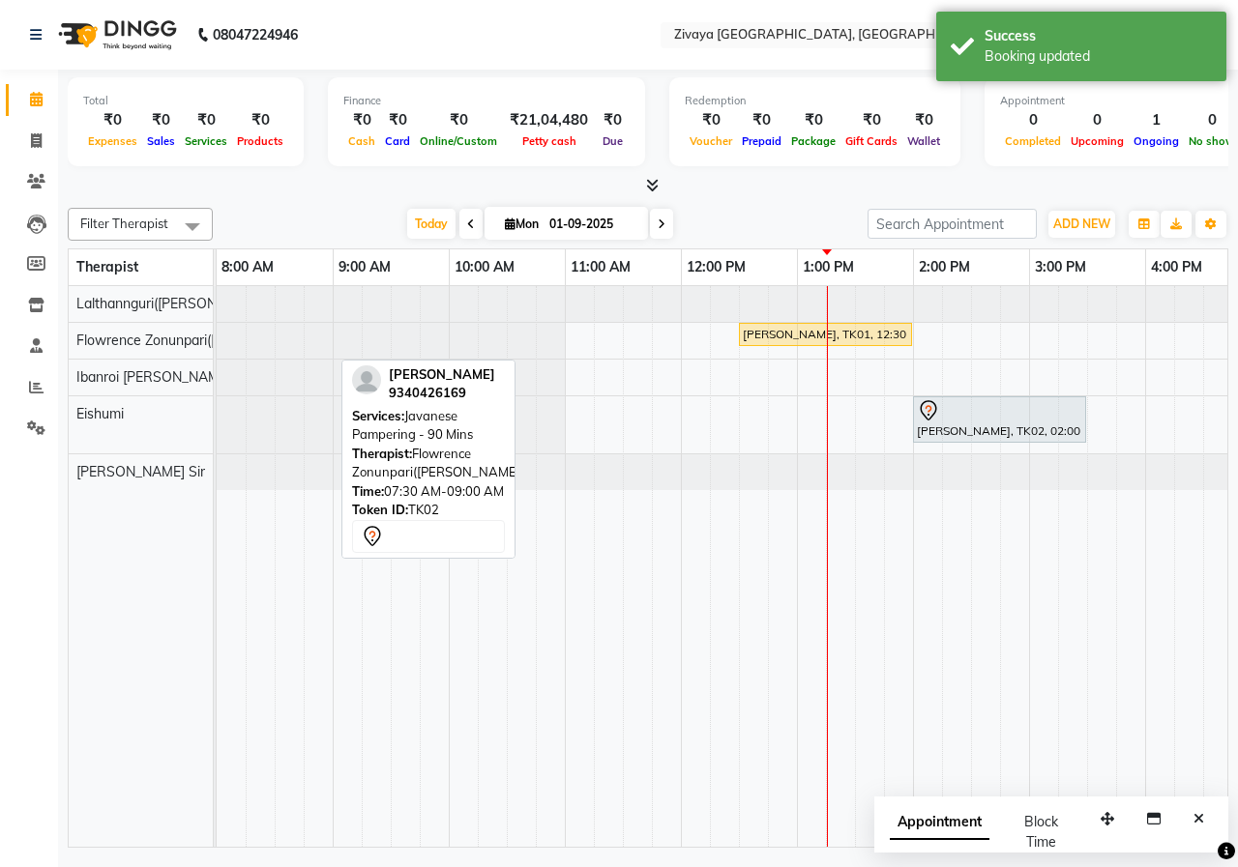
click at [908, 807] on span "Appointment" at bounding box center [940, 822] width 100 height 35
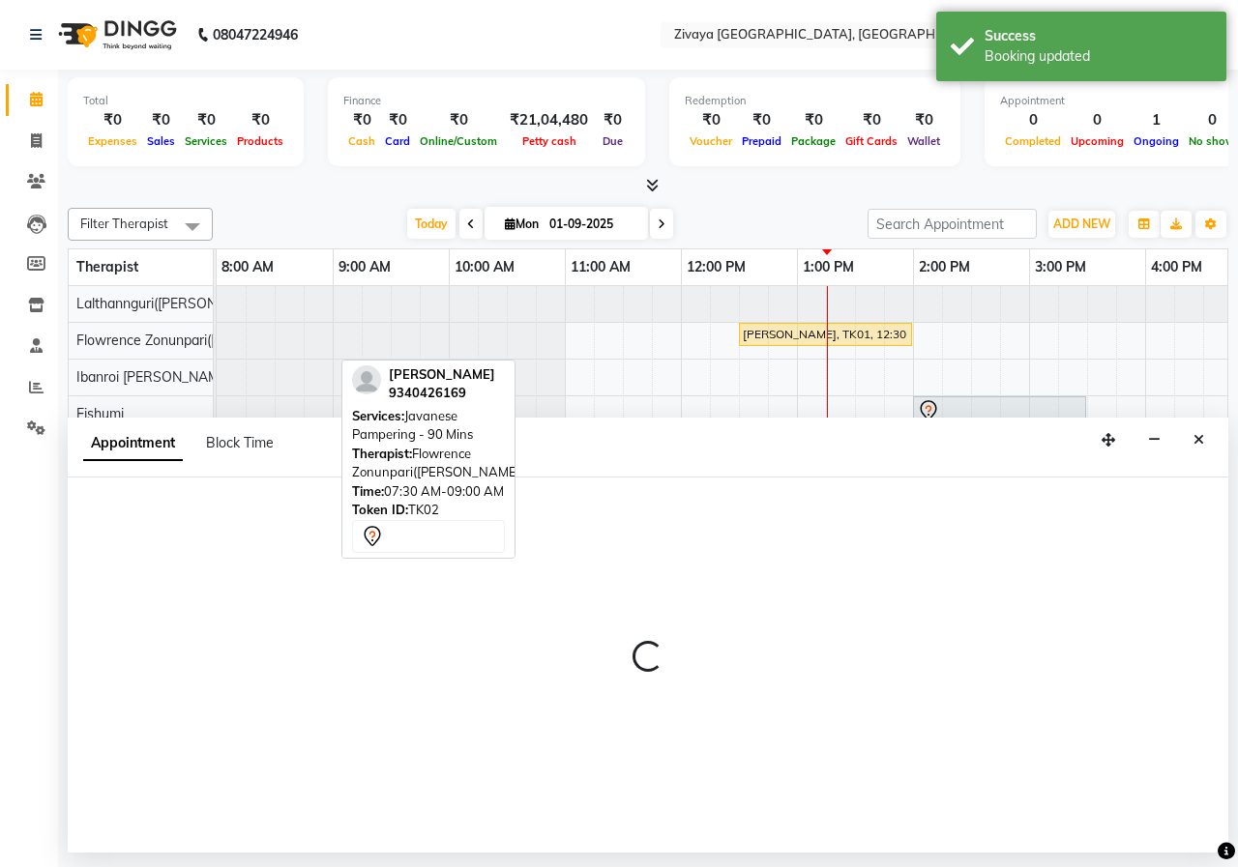
select select "tentative"
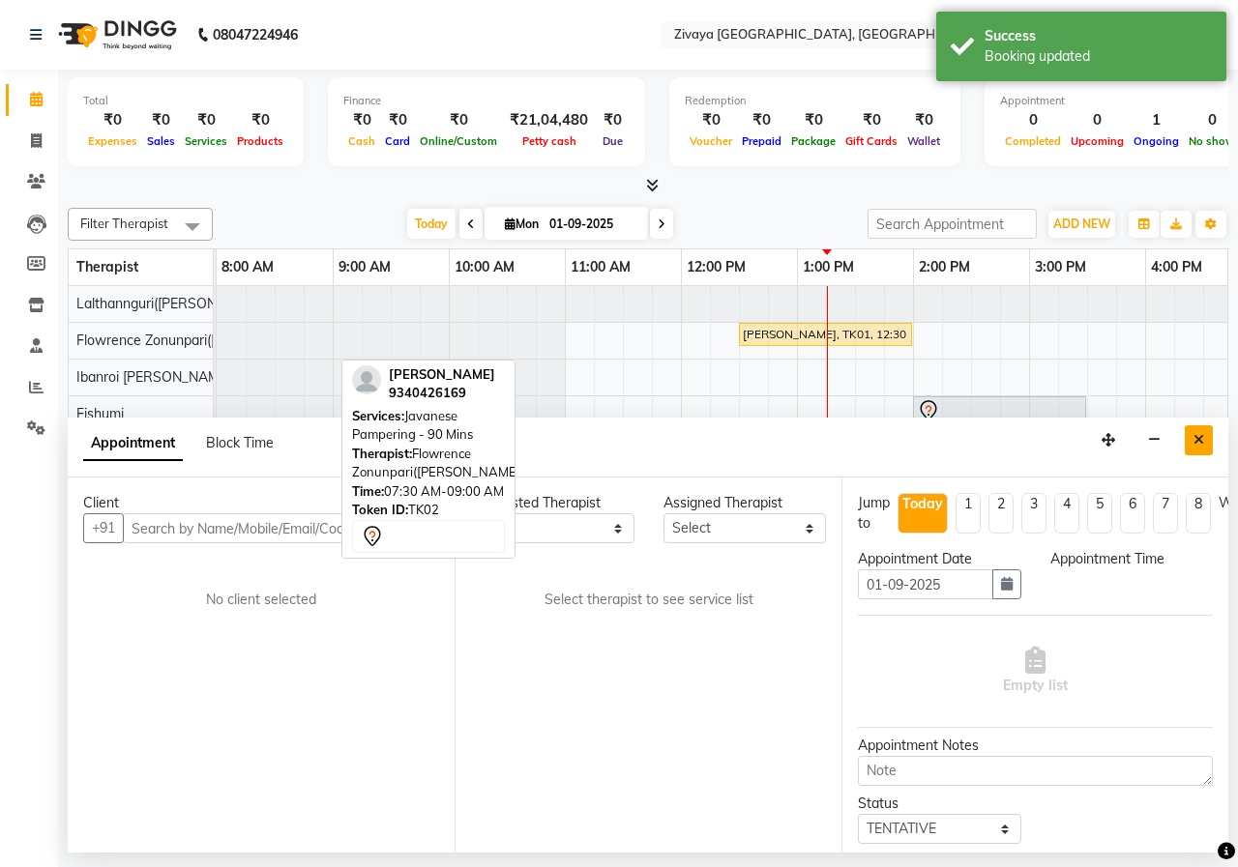
click at [1194, 445] on icon "Close" at bounding box center [1198, 440] width 11 height 14
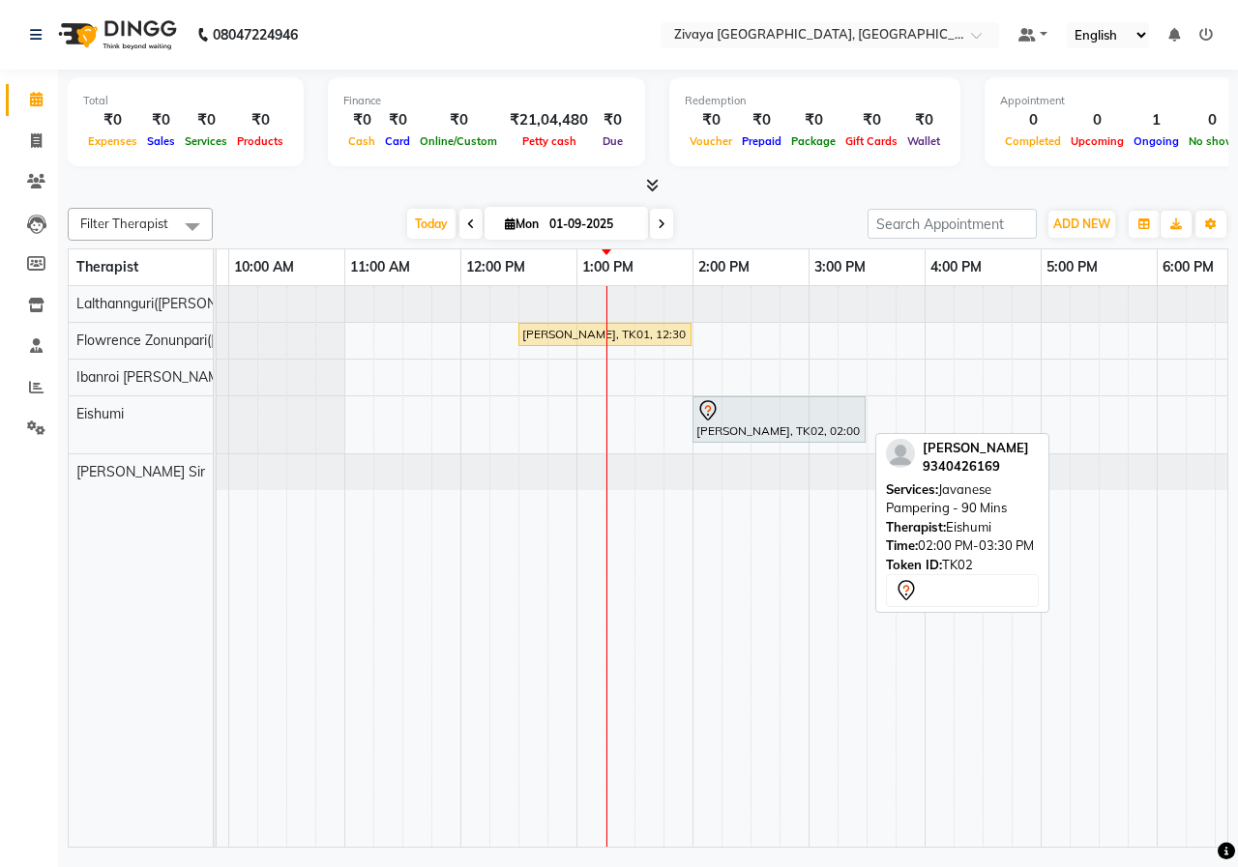
click at [737, 422] on div "[PERSON_NAME], TK02, 02:00 PM-03:30 PM, Javanese Pampering - 90 Mins" at bounding box center [778, 419] width 169 height 41
click at [717, 418] on icon at bounding box center [707, 410] width 23 height 23
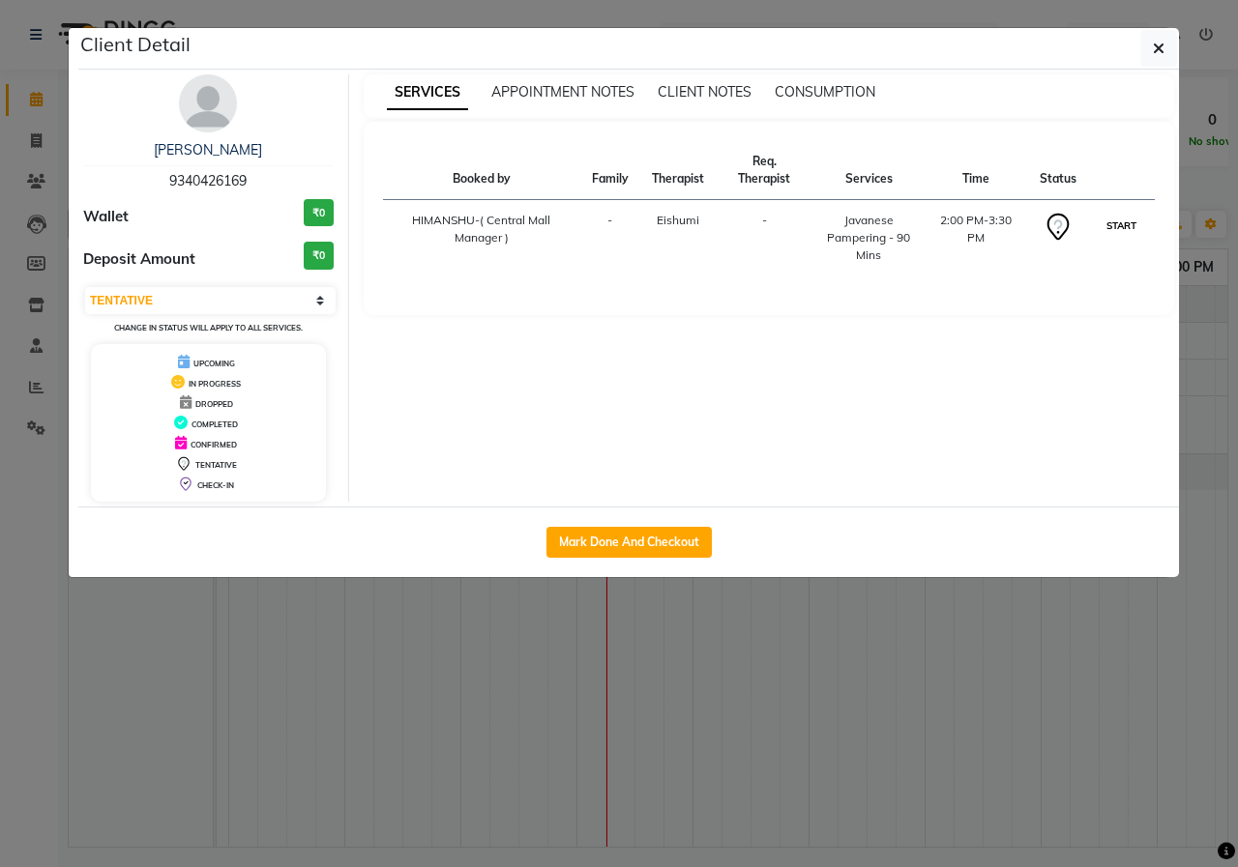
click at [1122, 226] on button "START" at bounding box center [1121, 226] width 40 height 24
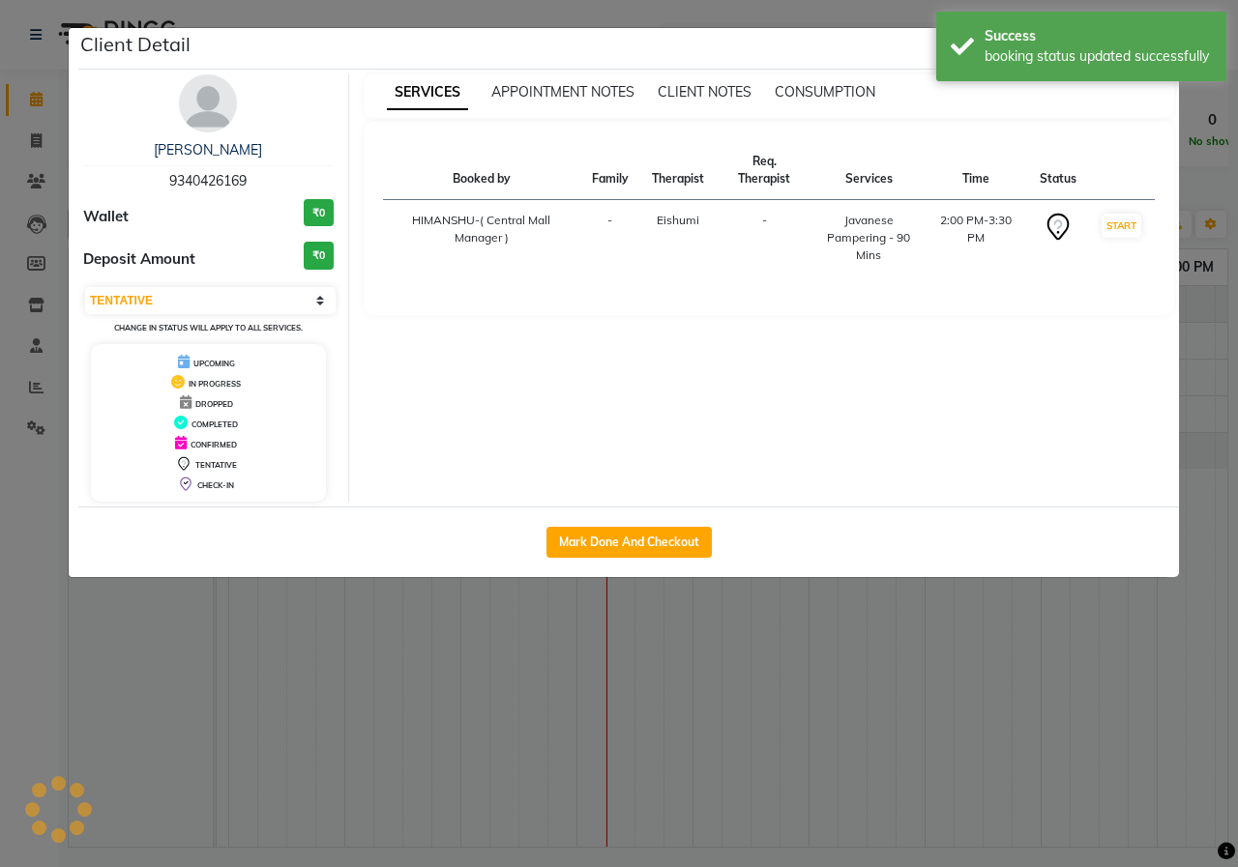
click at [1067, 737] on ngb-modal-window "Client Detail [PERSON_NAME] 9340426169 Wallet ₹0 Deposit Amount ₹0 Select IN SE…" at bounding box center [619, 433] width 1238 height 867
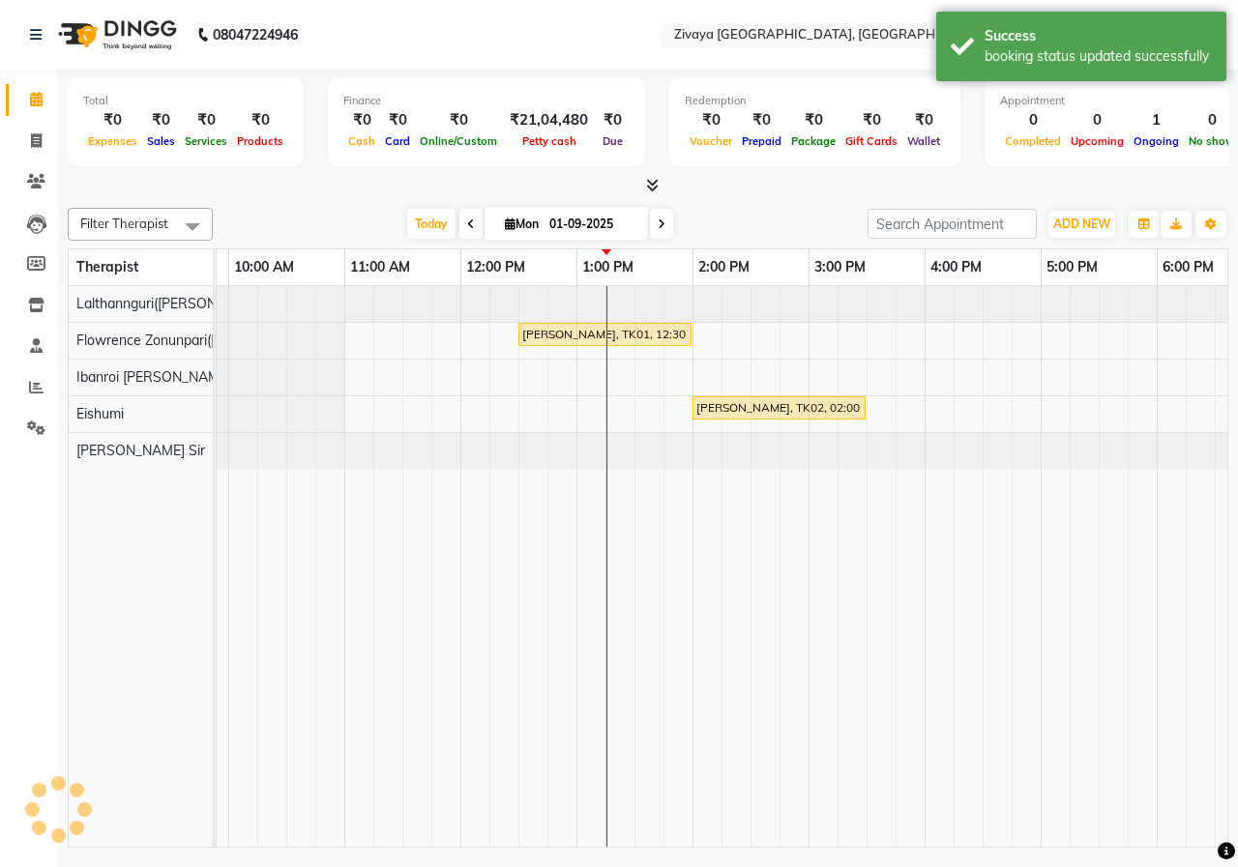
select select "1"
click at [459, 223] on span at bounding box center [470, 224] width 23 height 30
type input "31-08-2025"
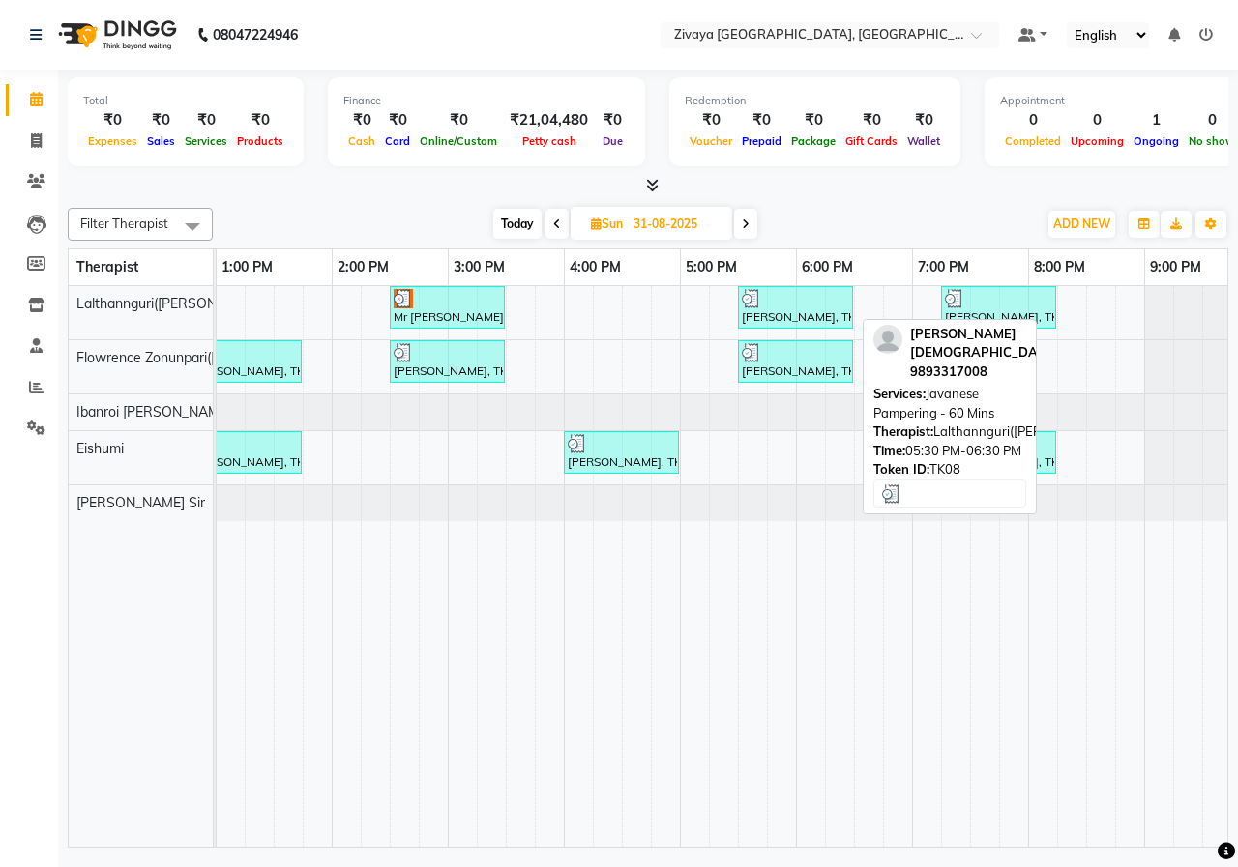
click at [801, 304] on div at bounding box center [795, 298] width 107 height 19
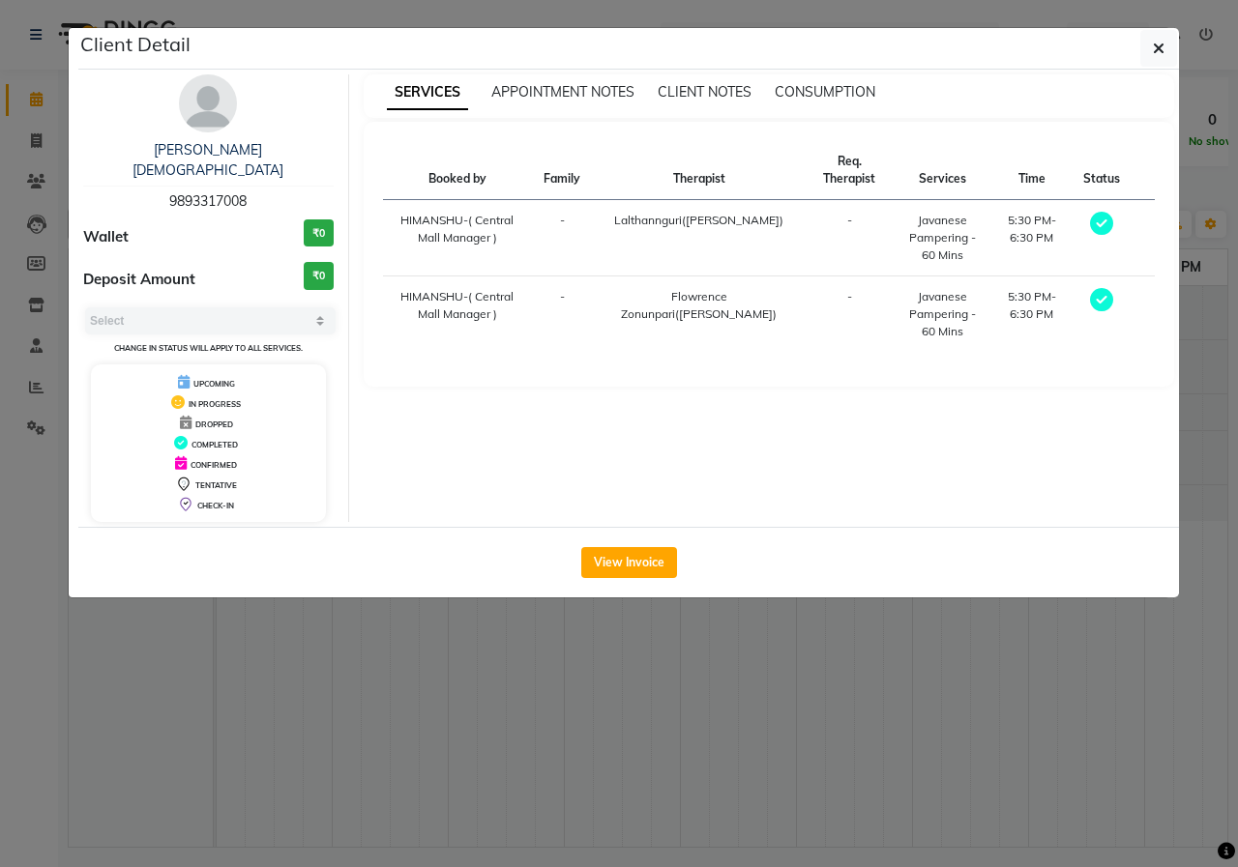
select select "3"
click at [642, 547] on button "View Invoice" at bounding box center [629, 562] width 96 height 31
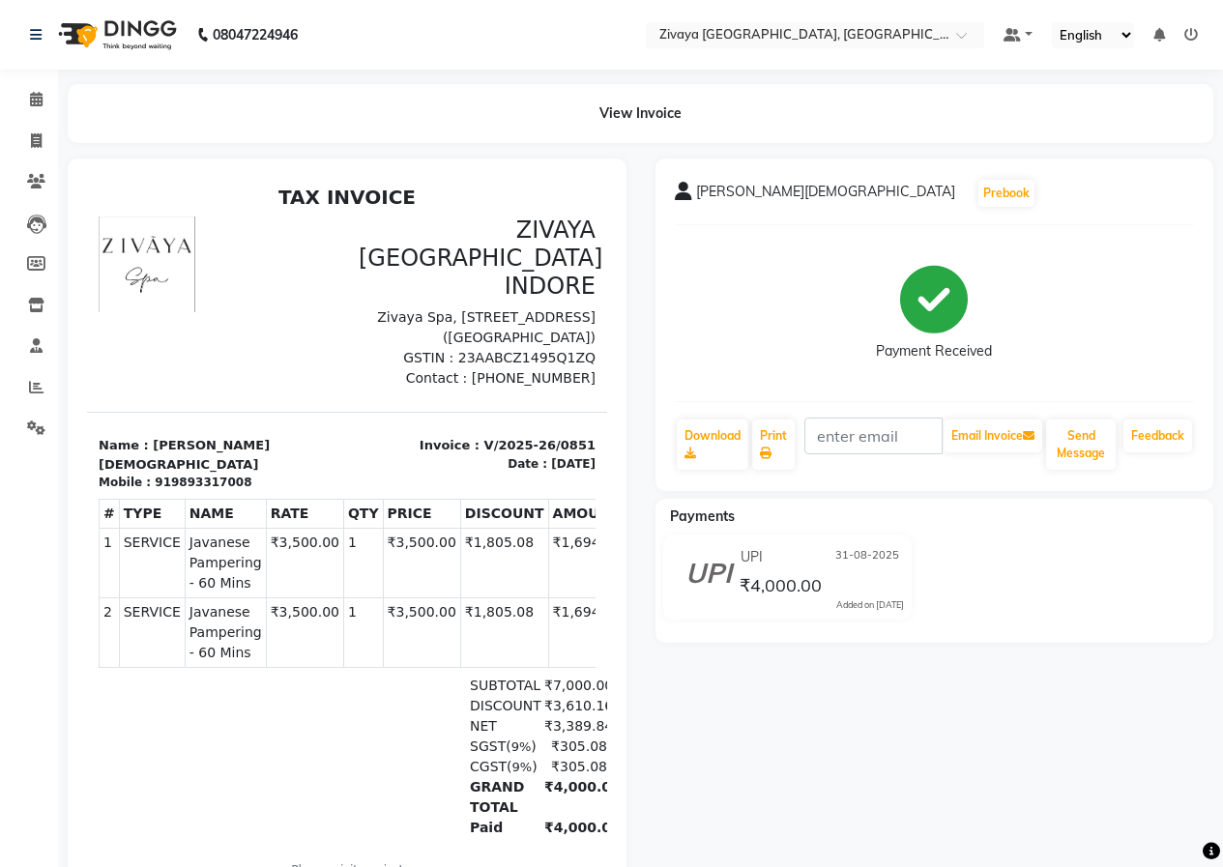
click at [202, 371] on div at bounding box center [217, 303] width 260 height 172
click at [107, 32] on img at bounding box center [115, 35] width 132 height 54
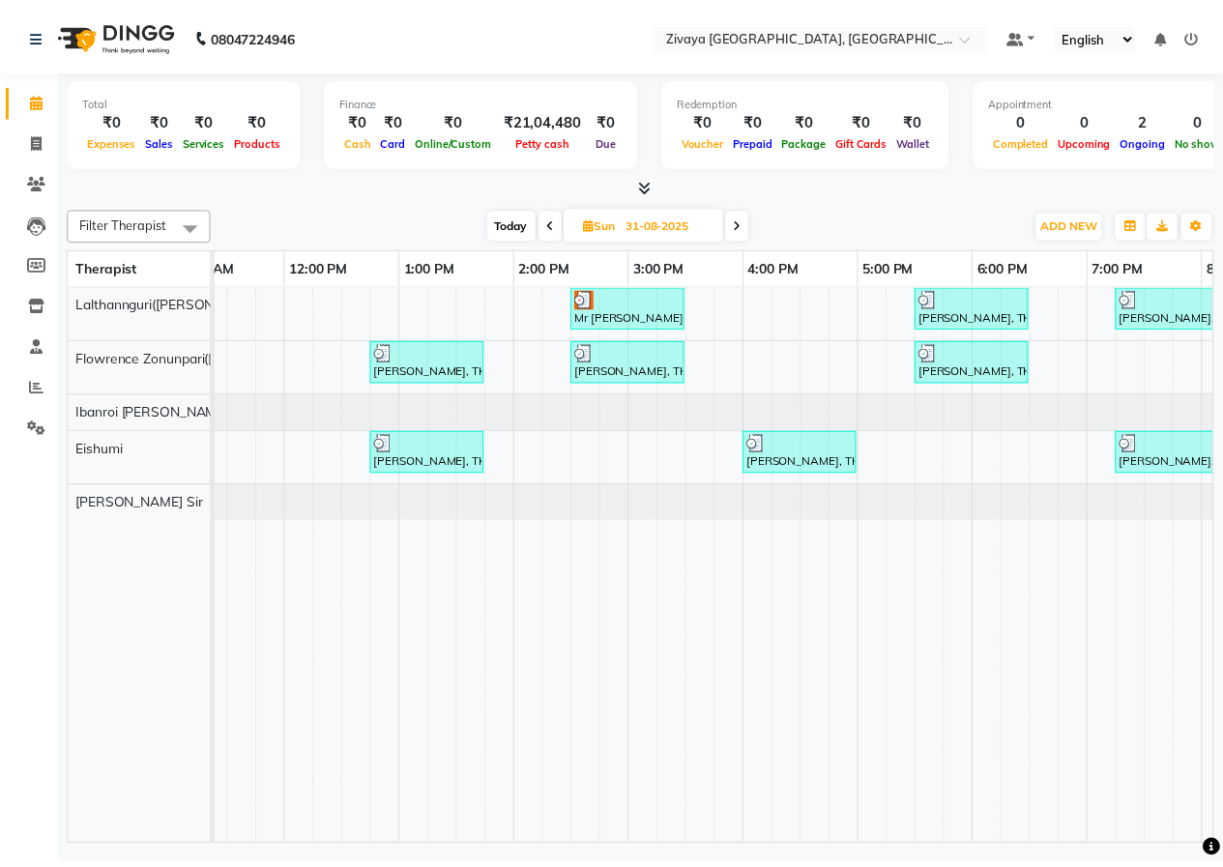
scroll to position [0, 392]
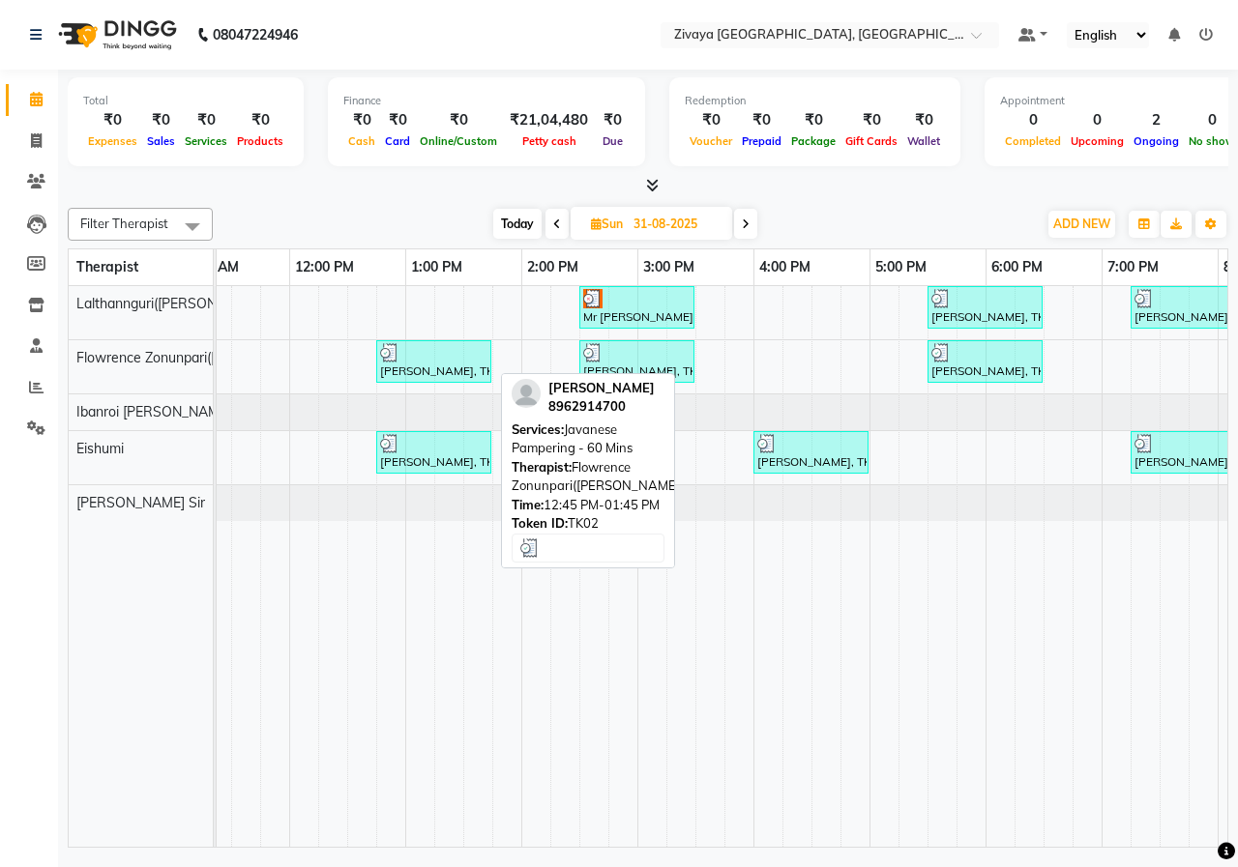
click at [417, 364] on div "[PERSON_NAME], TK02, 12:45 PM-01:45 PM, Javanese Pampering - 60 Mins" at bounding box center [433, 361] width 111 height 37
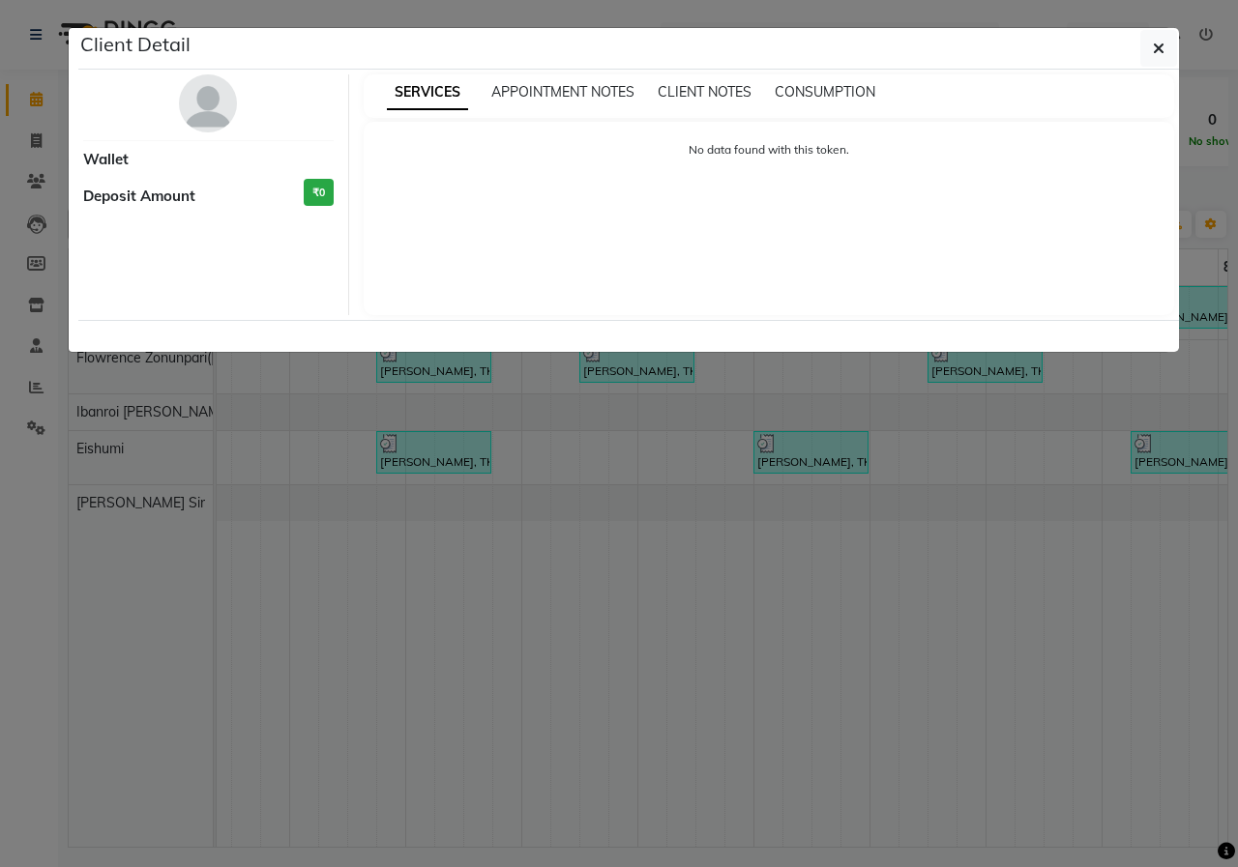
select select "3"
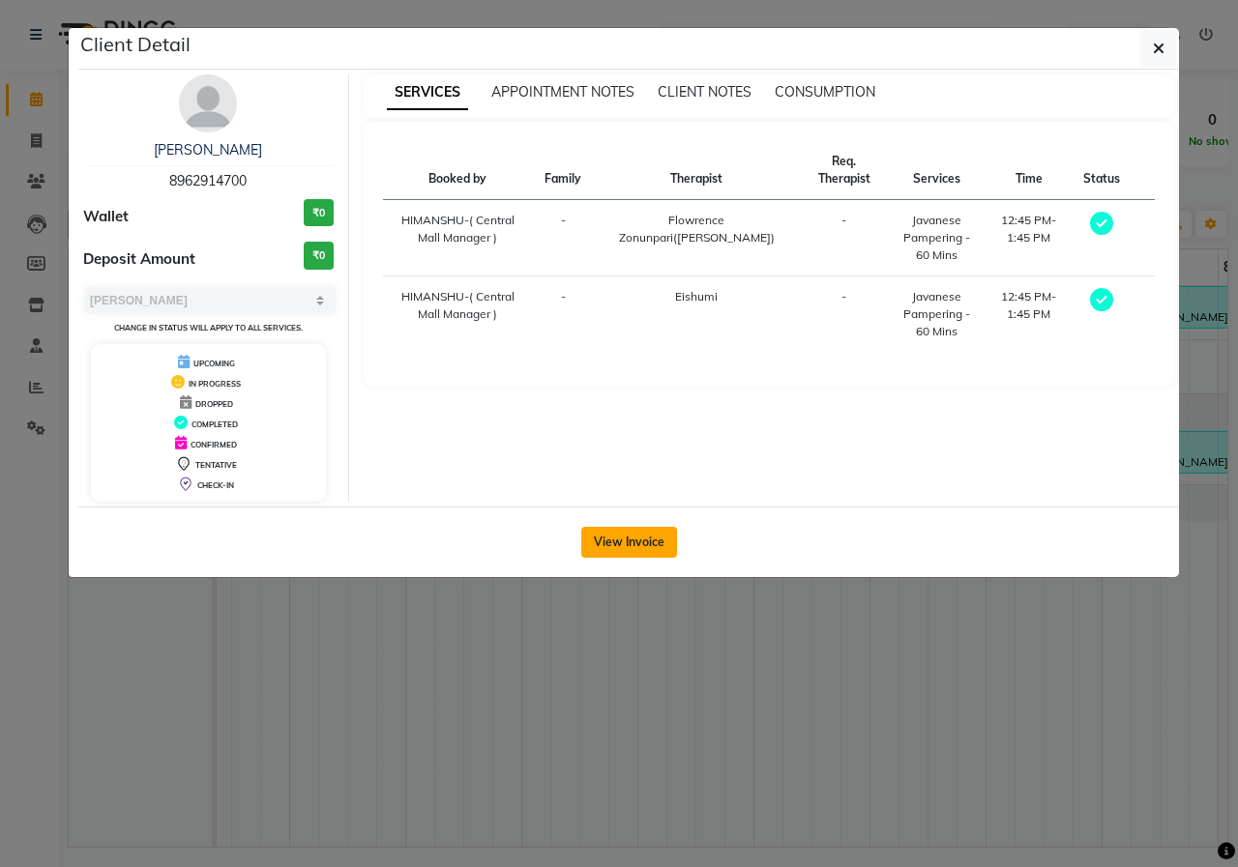
click at [624, 544] on button "View Invoice" at bounding box center [629, 542] width 96 height 31
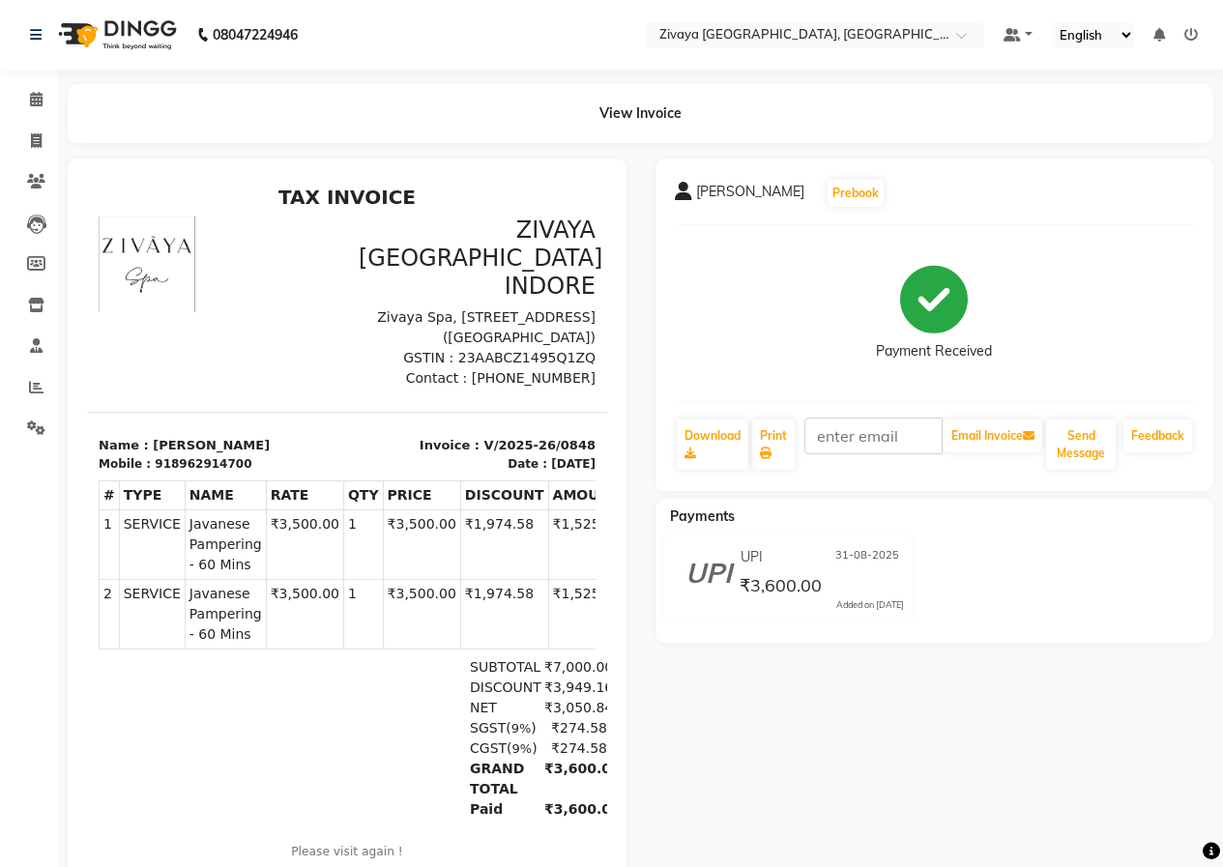
click at [126, 41] on img at bounding box center [115, 35] width 132 height 54
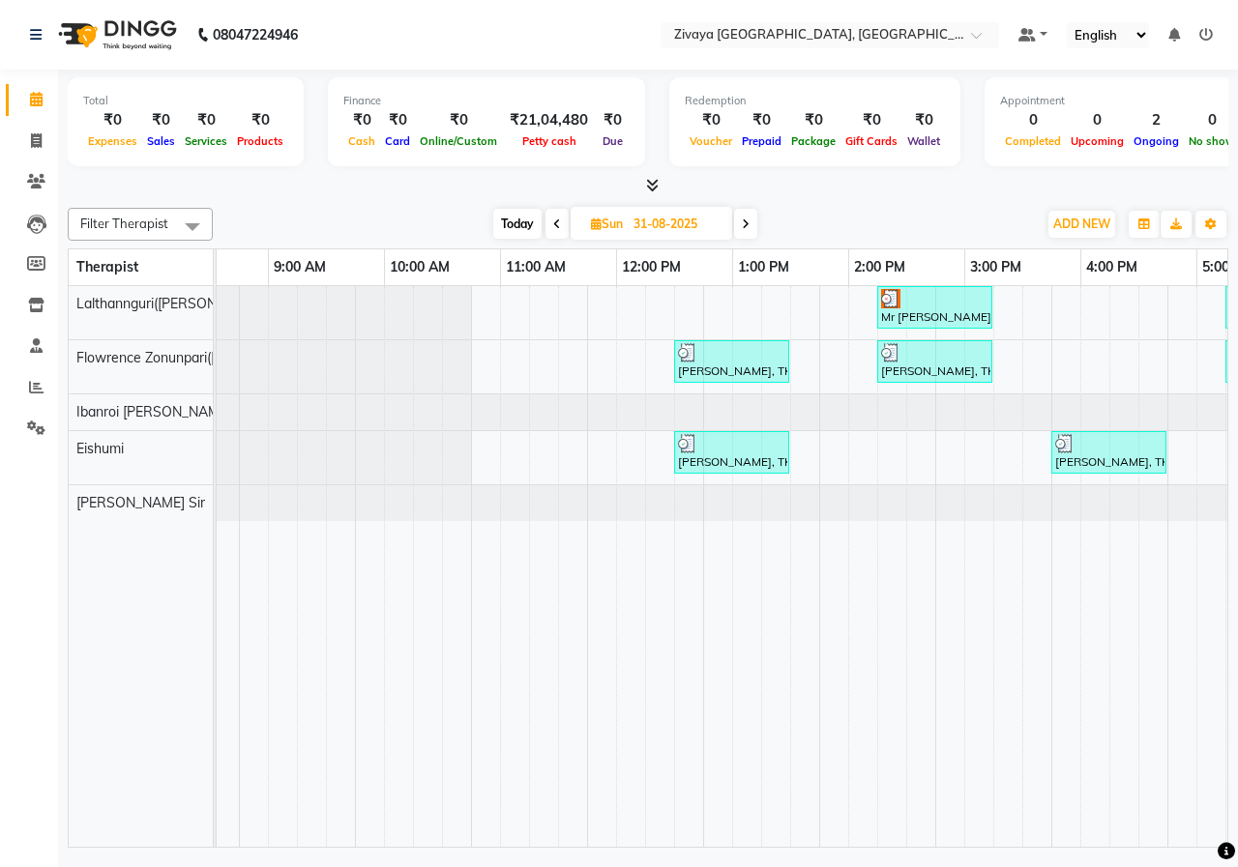
scroll to position [0, 134]
